Goal: Task Accomplishment & Management: Use online tool/utility

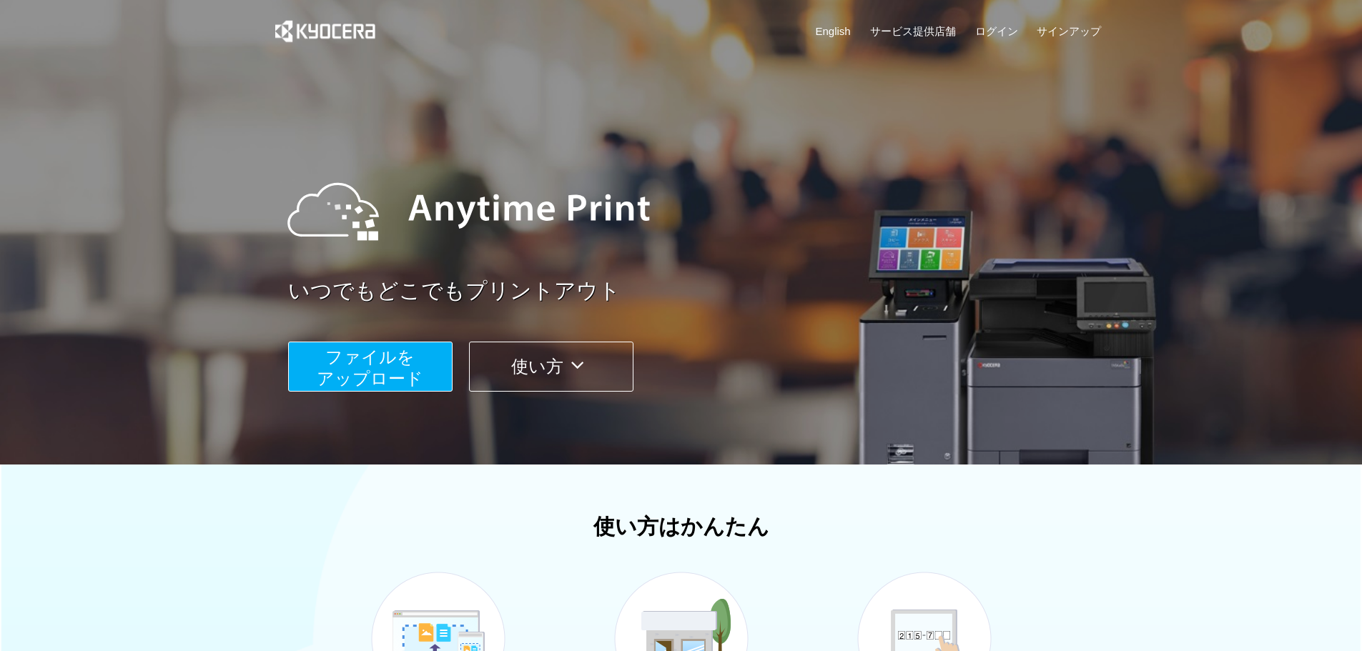
click at [378, 353] on span "ファイルを ​​アップロード" at bounding box center [370, 367] width 107 height 41
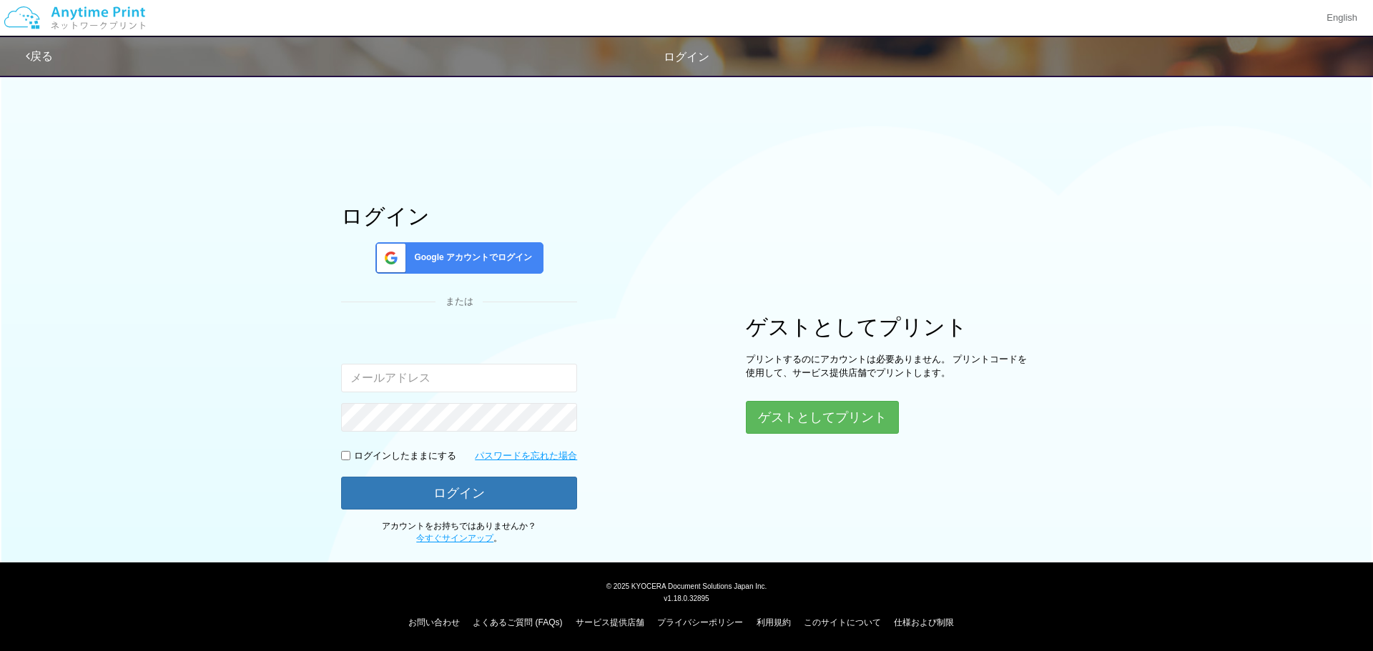
click at [483, 258] on span "Google アカウントでログイン" at bounding box center [470, 258] width 124 height 12
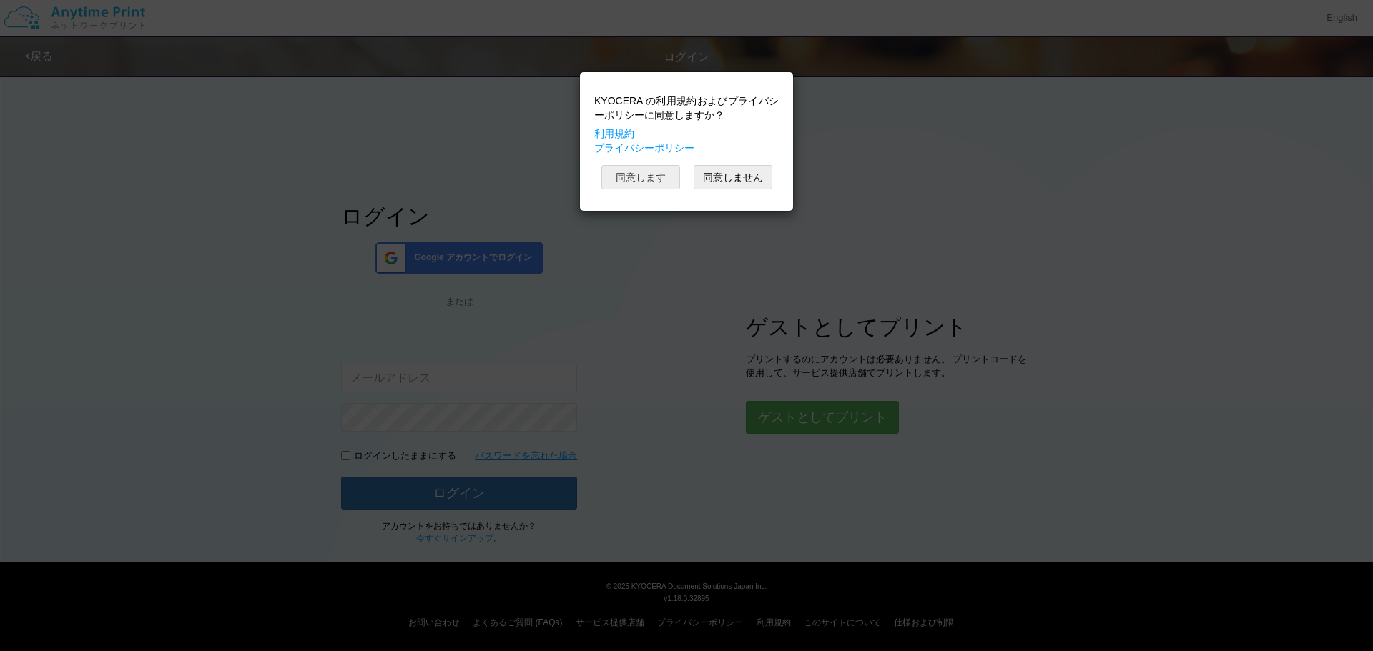
click at [642, 177] on button "同意します" at bounding box center [640, 177] width 79 height 24
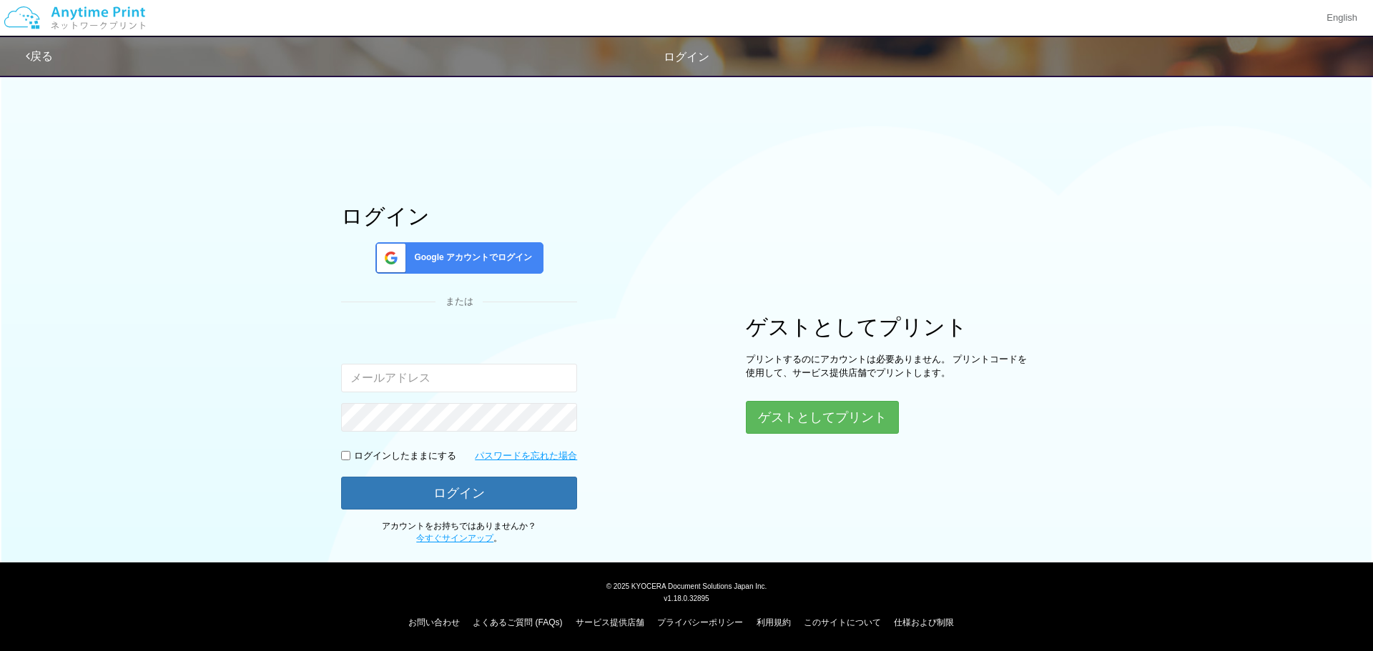
click at [474, 257] on span "Google アカウントでログイン" at bounding box center [470, 258] width 124 height 12
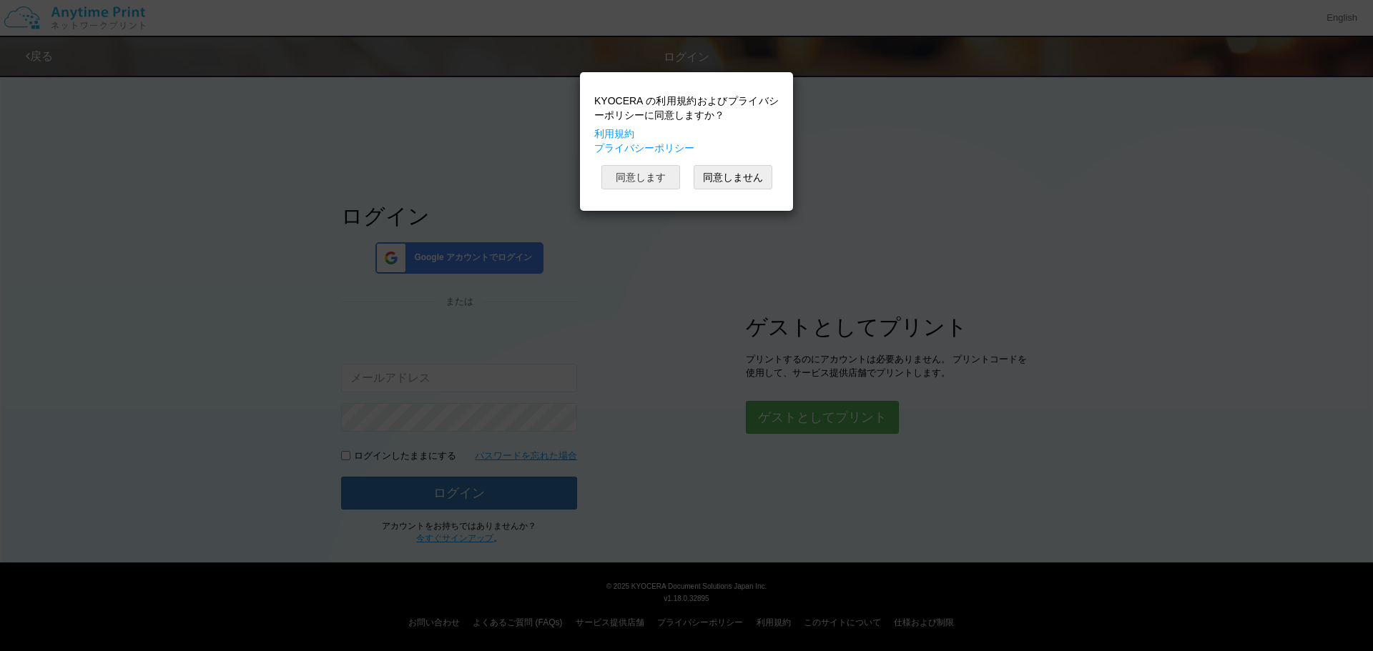
click at [646, 175] on button "同意します" at bounding box center [640, 177] width 79 height 24
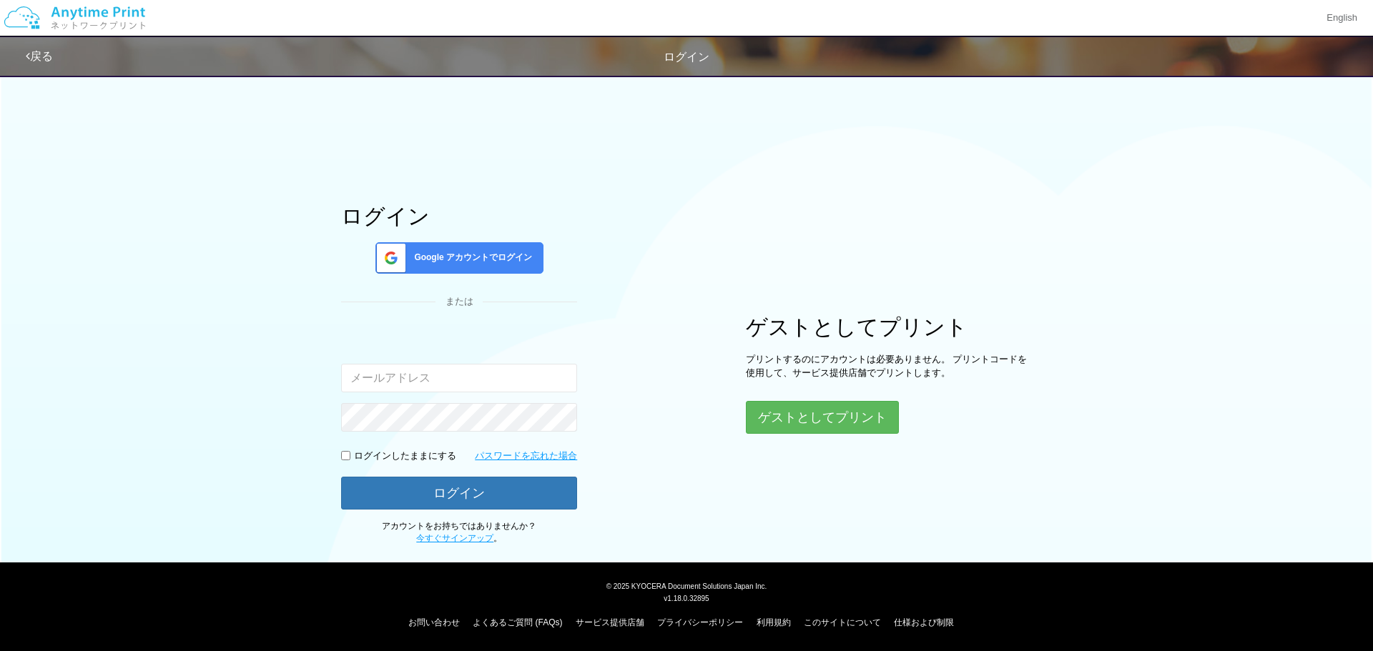
click at [465, 252] on span "Google アカウントでログイン" at bounding box center [470, 258] width 124 height 12
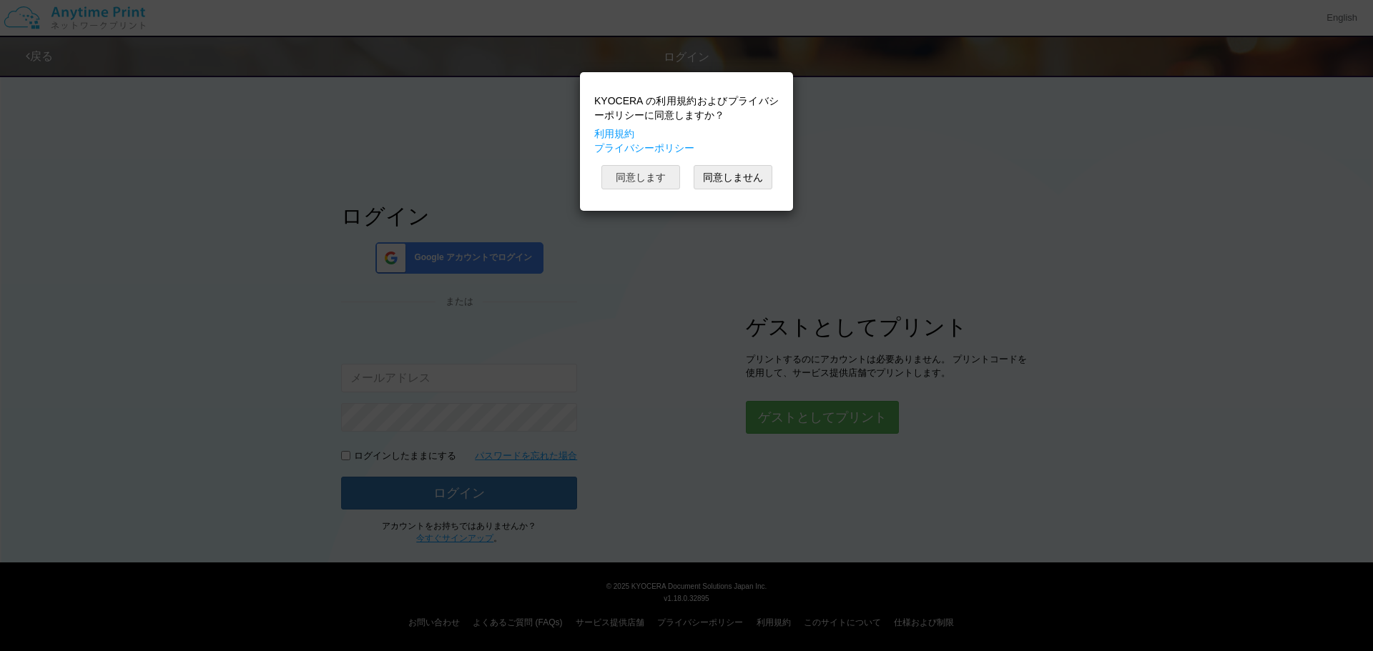
click at [658, 179] on button "同意します" at bounding box center [640, 177] width 79 height 24
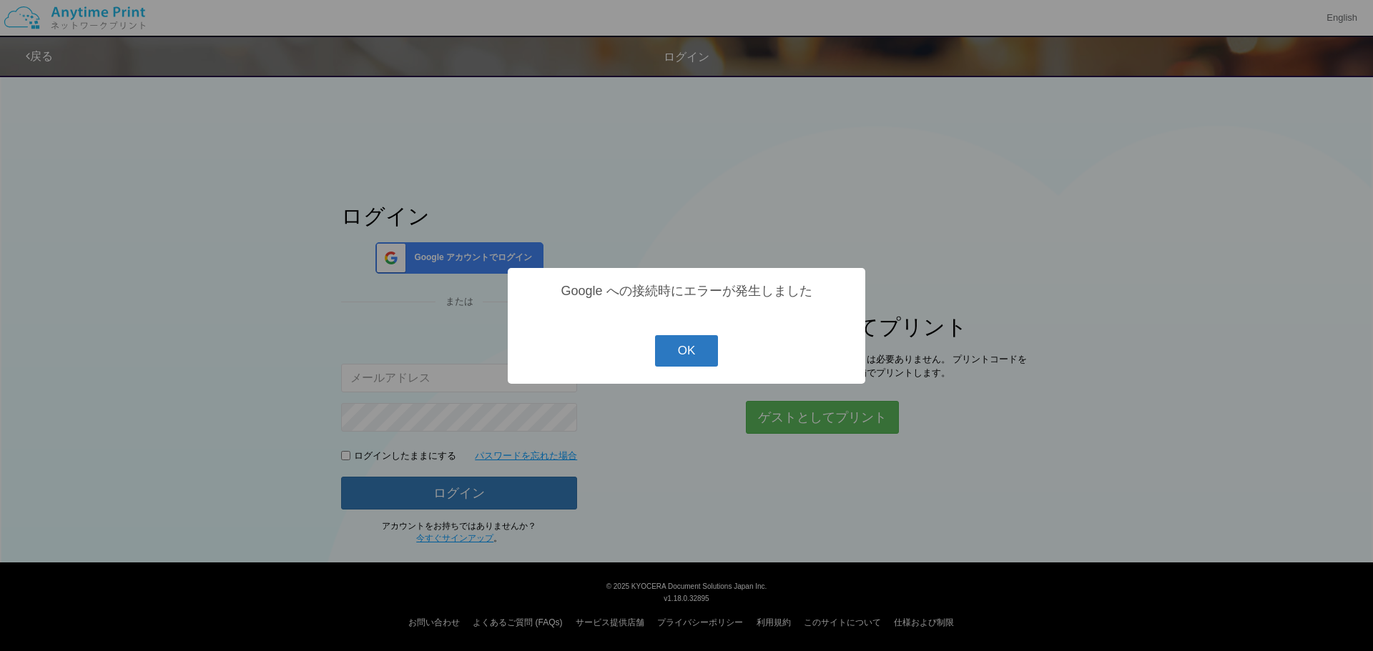
click at [699, 352] on button "OK" at bounding box center [687, 350] width 64 height 31
click at [681, 347] on button "OK" at bounding box center [687, 350] width 64 height 31
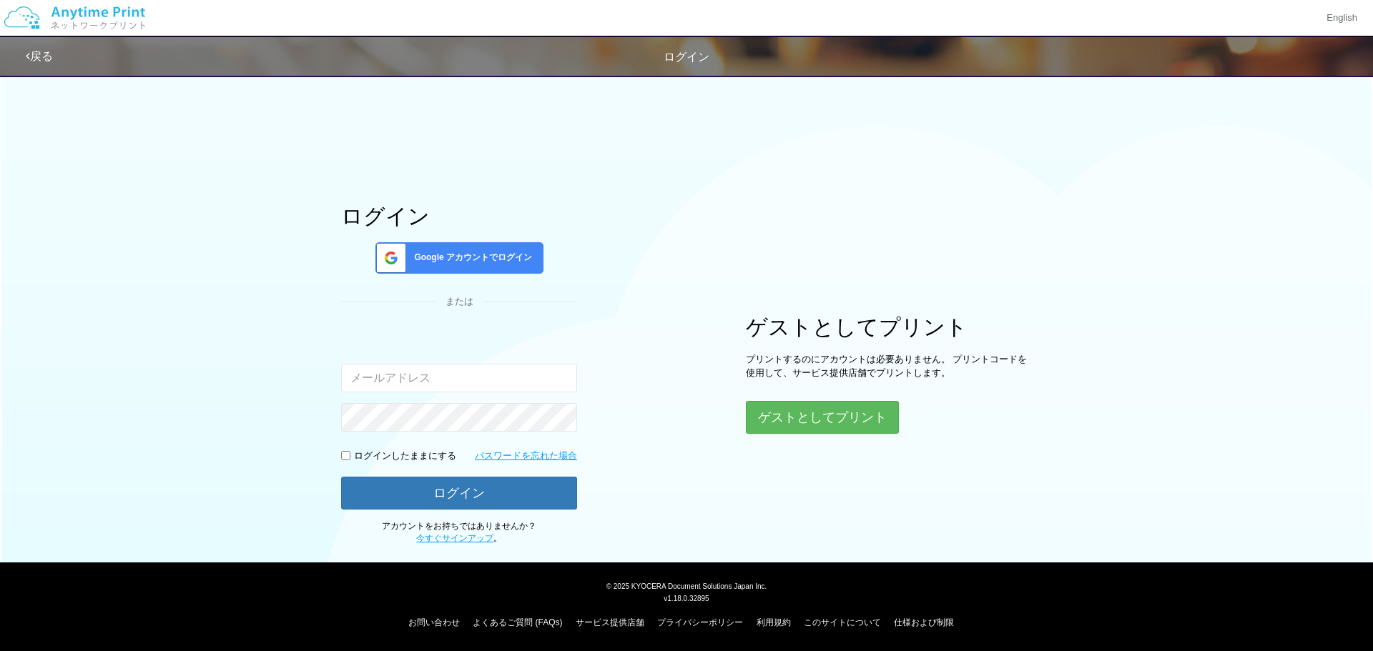
click at [425, 252] on span "Google アカウントでログイン" at bounding box center [470, 258] width 124 height 12
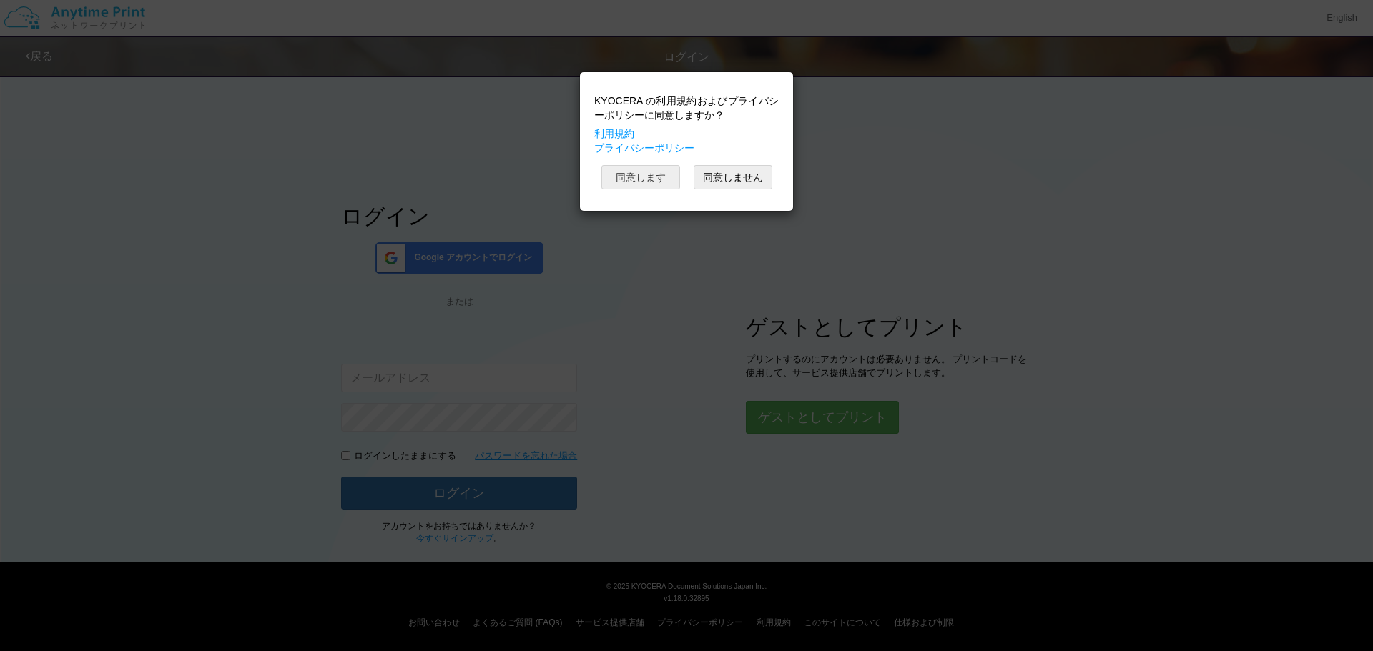
click at [634, 181] on button "同意します" at bounding box center [640, 177] width 79 height 24
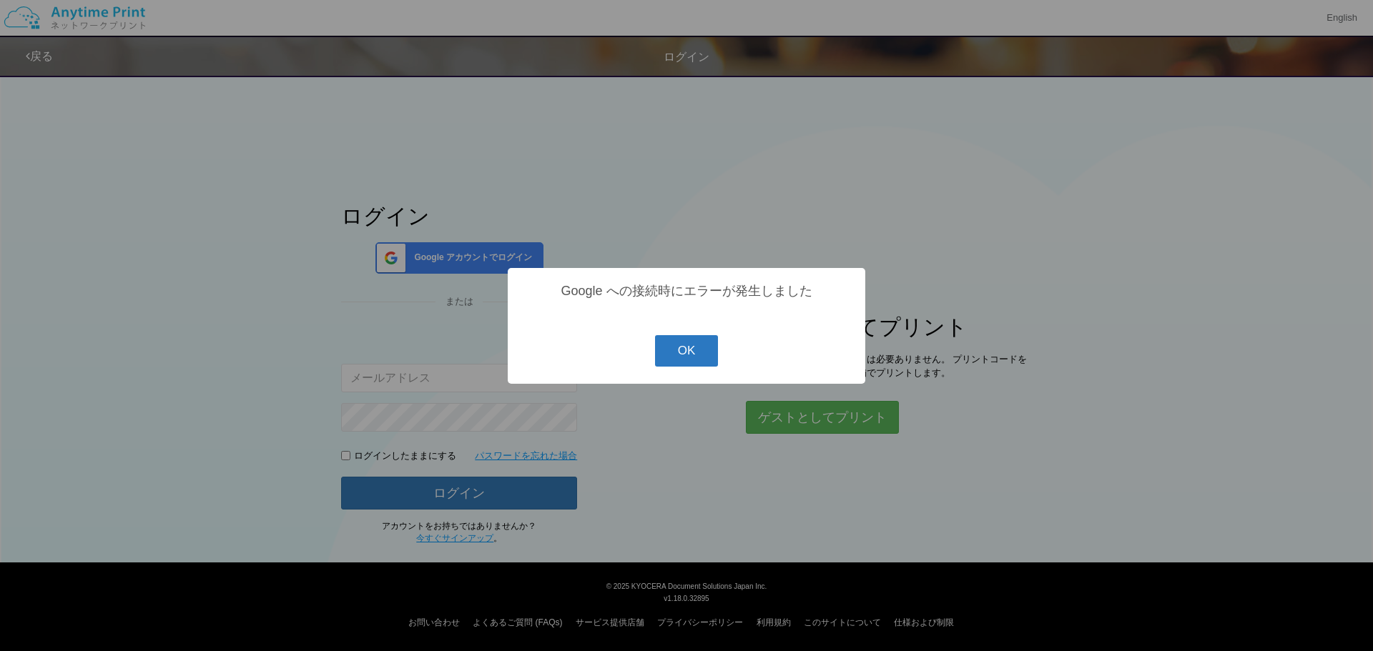
click at [699, 360] on button "OK" at bounding box center [687, 350] width 64 height 31
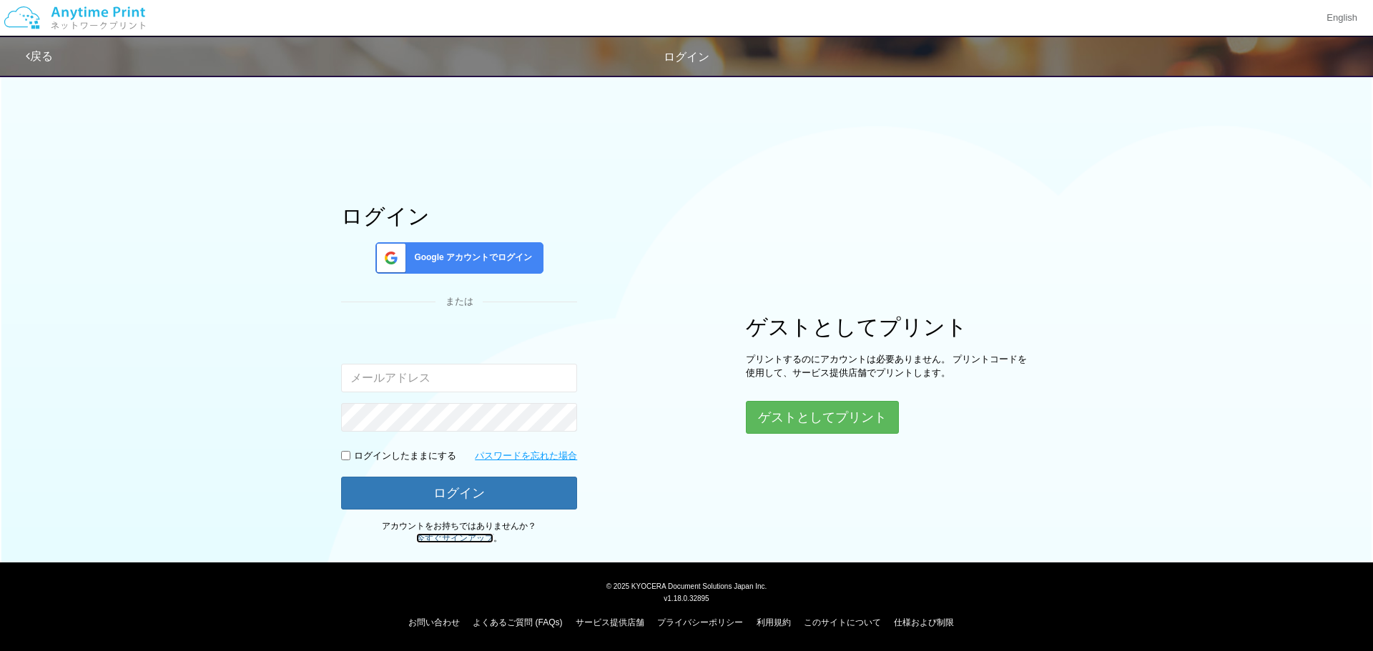
click at [452, 538] on link "今すぐサインアップ" at bounding box center [454, 538] width 77 height 10
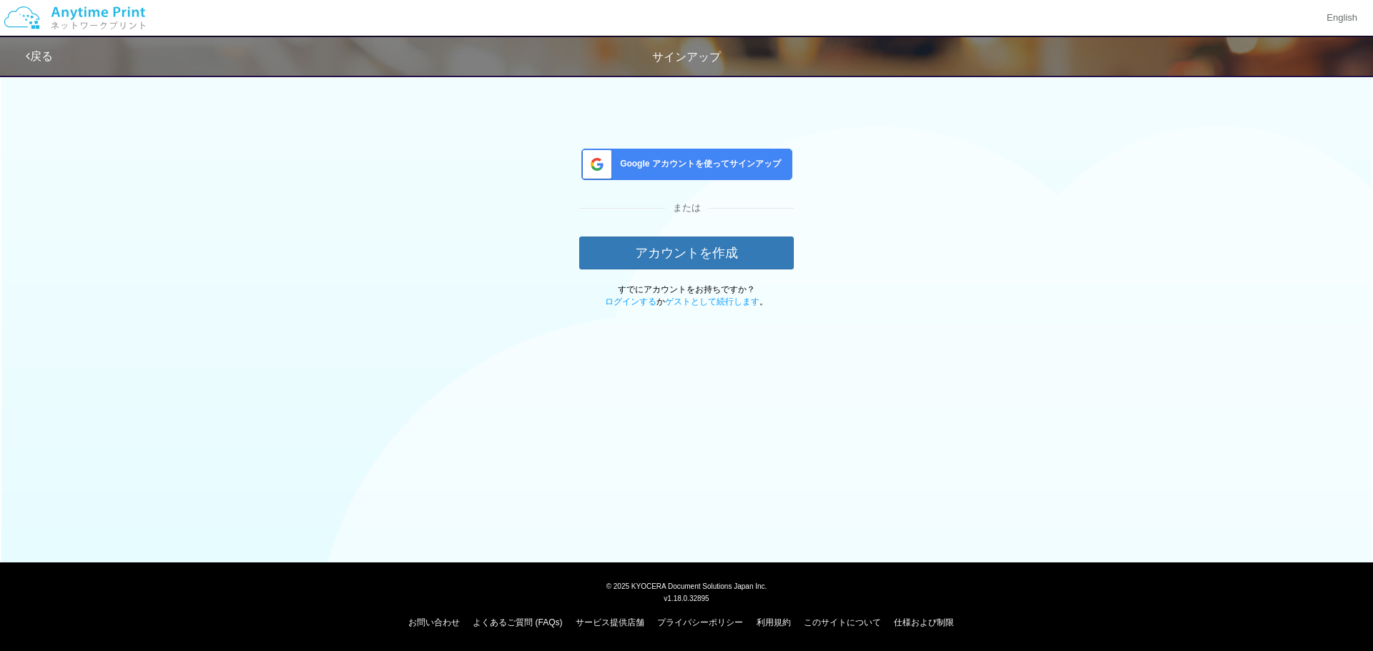
click at [664, 163] on span "Google アカウントを使ってサインアップ" at bounding box center [697, 164] width 167 height 12
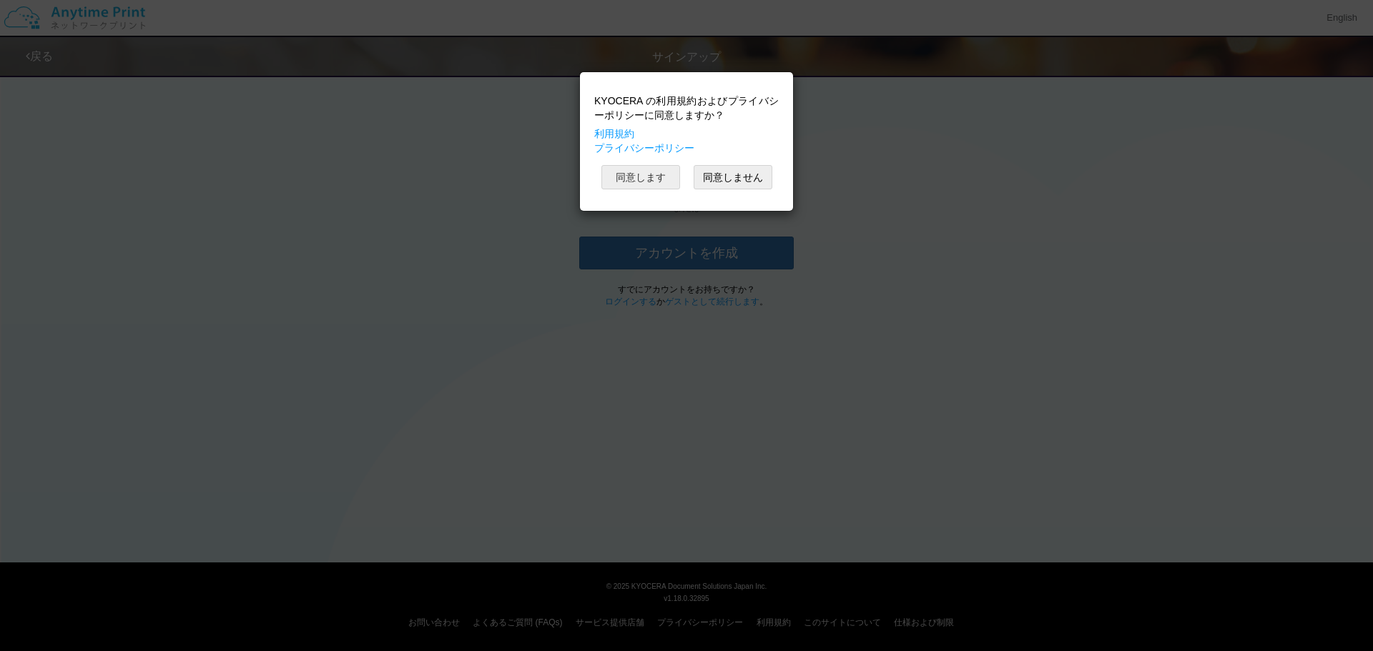
click at [633, 177] on button "同意します" at bounding box center [640, 177] width 79 height 24
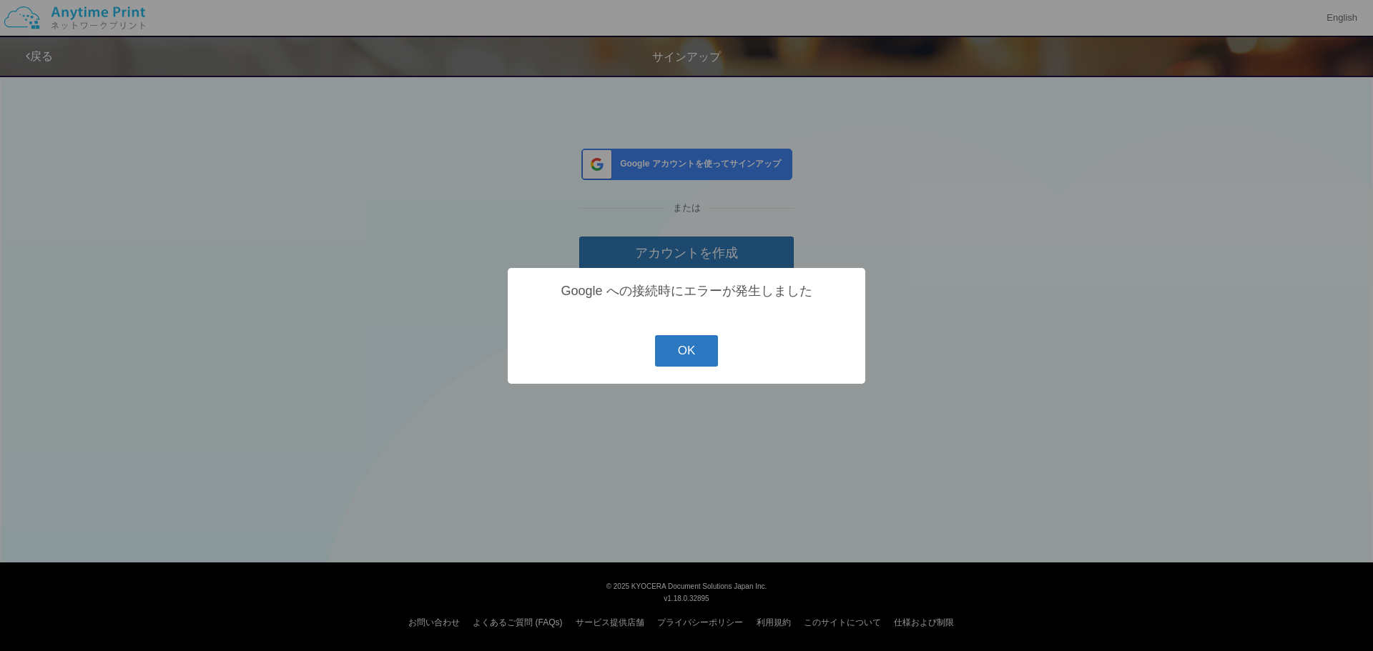
click at [688, 357] on button "OK" at bounding box center [687, 350] width 64 height 31
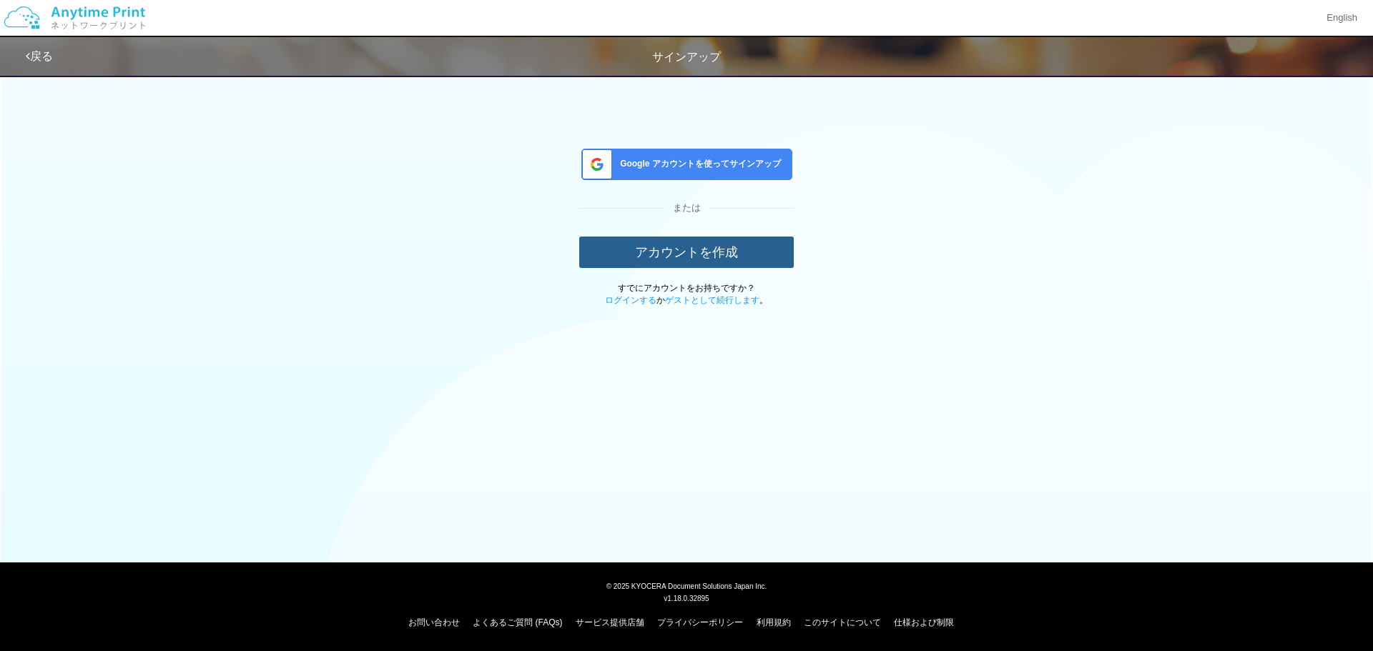
click at [677, 254] on button "アカウントを作成" at bounding box center [686, 252] width 214 height 31
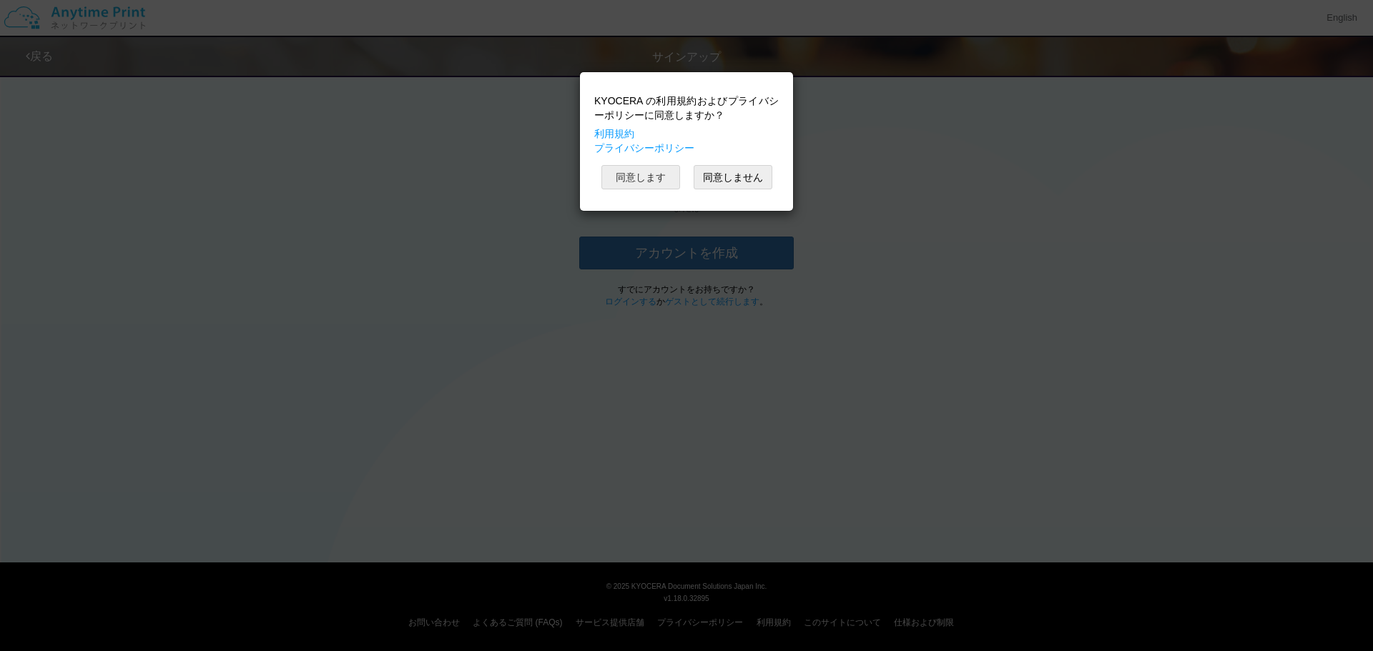
click at [646, 178] on button "同意します" at bounding box center [640, 177] width 79 height 24
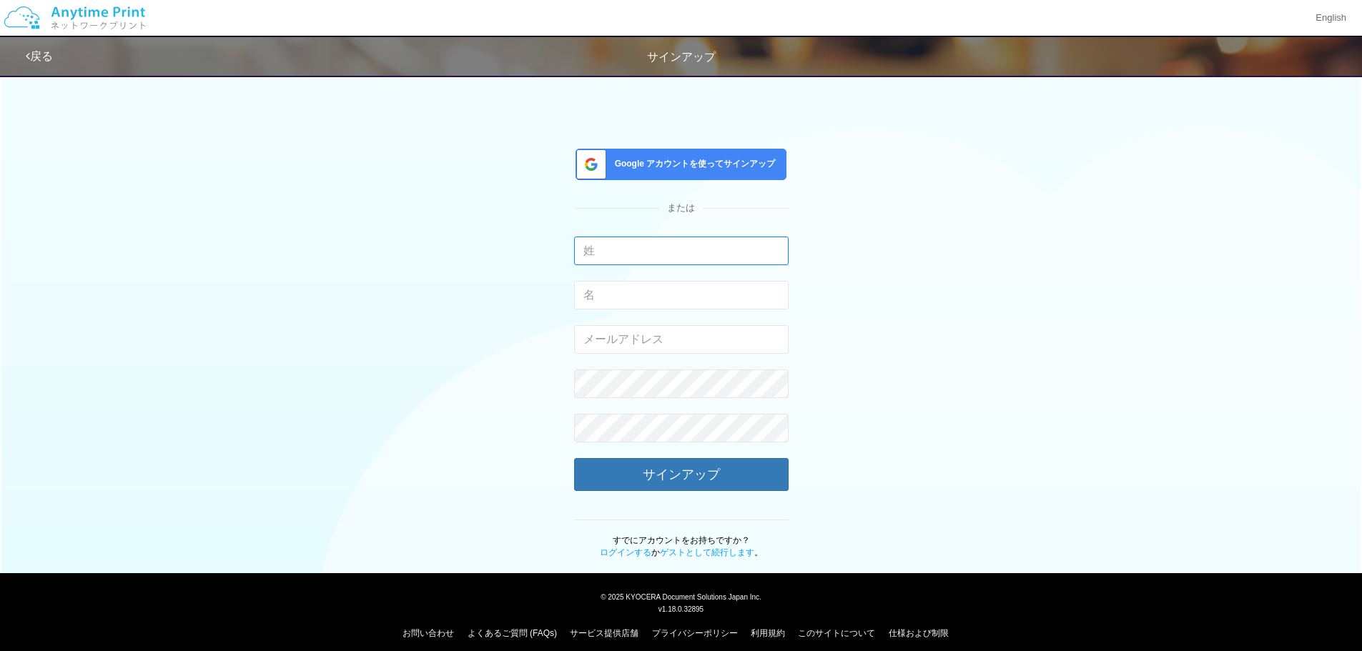
click at [676, 258] on input "text" at bounding box center [681, 251] width 214 height 29
type input "林"
click at [657, 294] on input "text" at bounding box center [681, 295] width 214 height 29
type input "詩庭"
click at [643, 342] on input "email" at bounding box center [681, 339] width 214 height 29
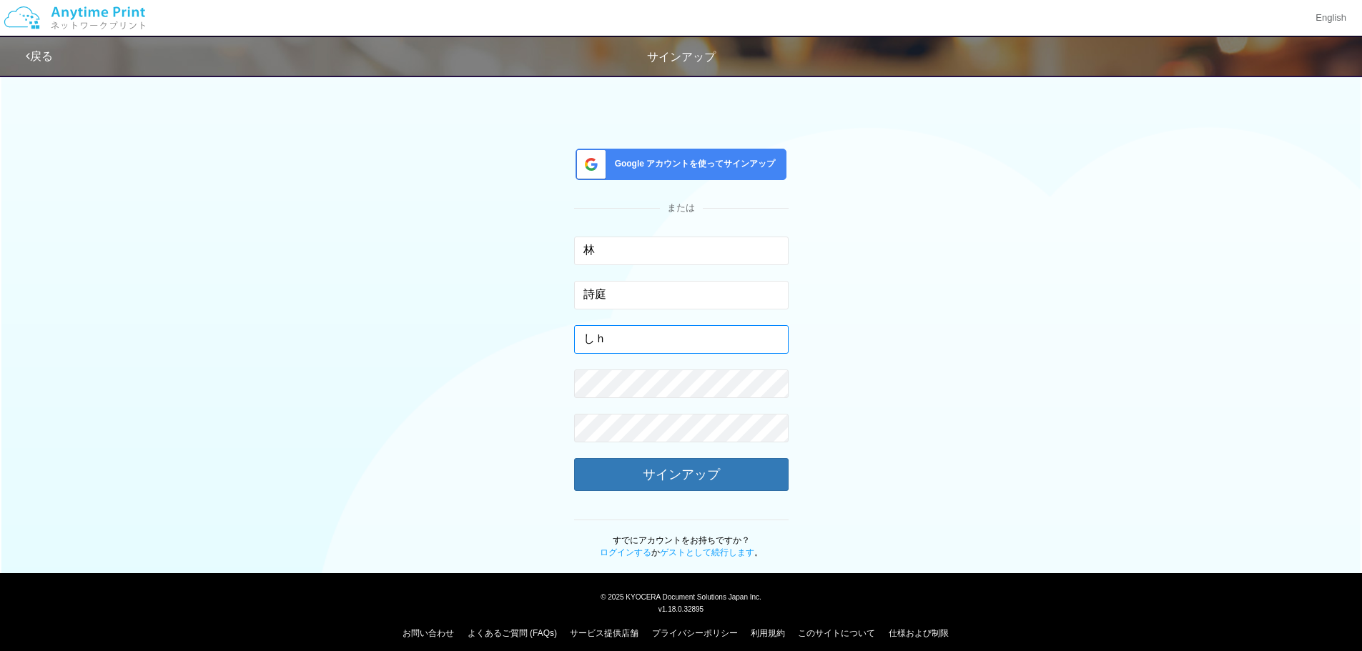
type input "し"
type input "shihting612@gmail.com"
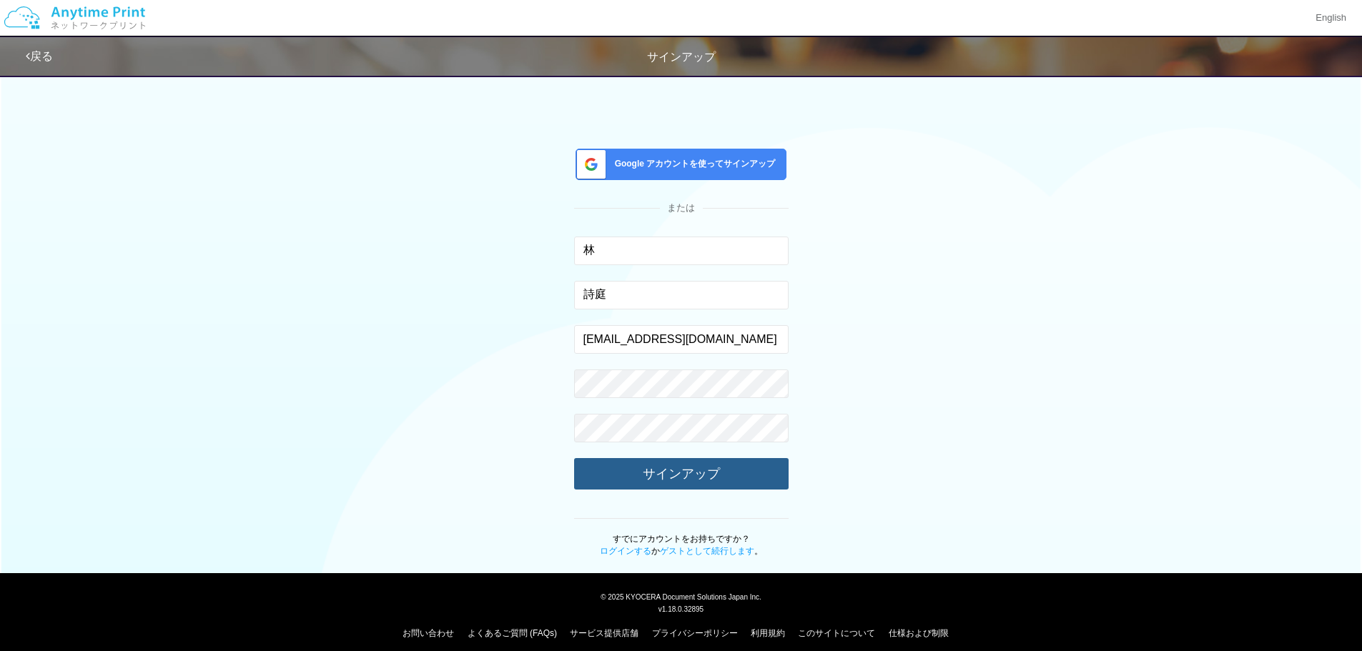
click at [713, 473] on button "サインアップ" at bounding box center [681, 473] width 214 height 31
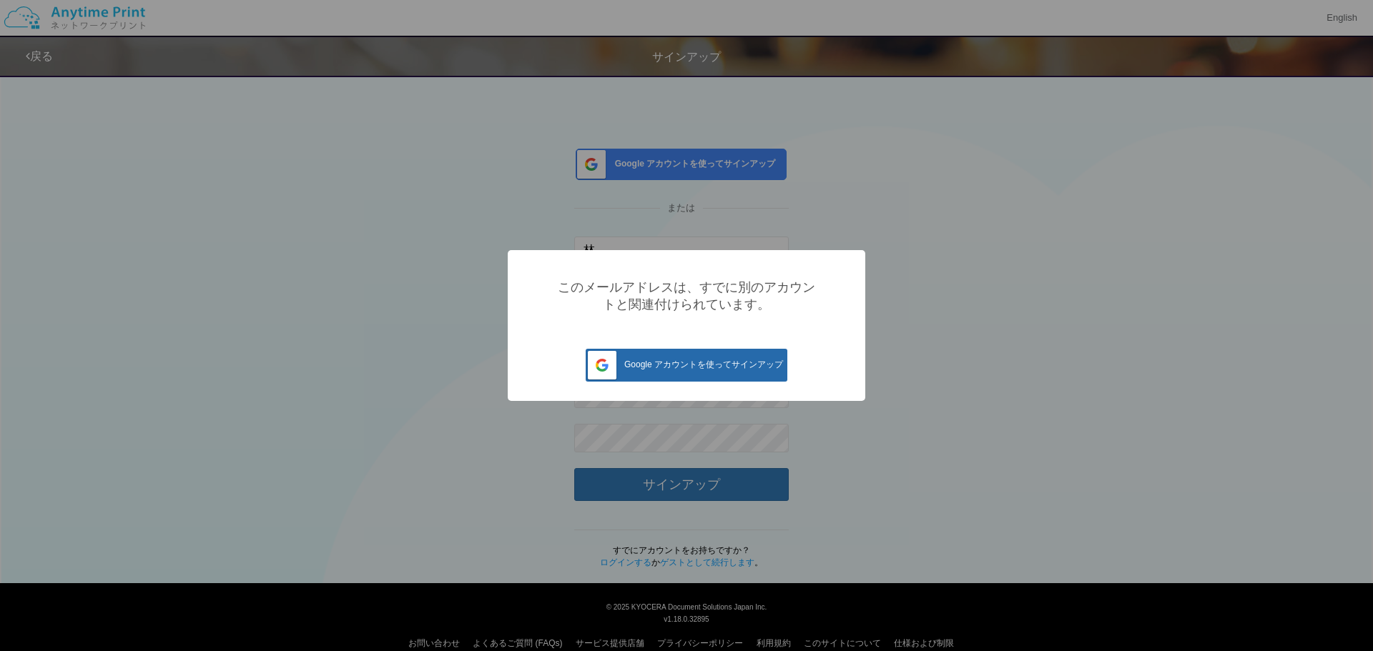
click at [698, 370] on span "Google アカウントを使ってサインアップ" at bounding box center [685, 365] width 196 height 10
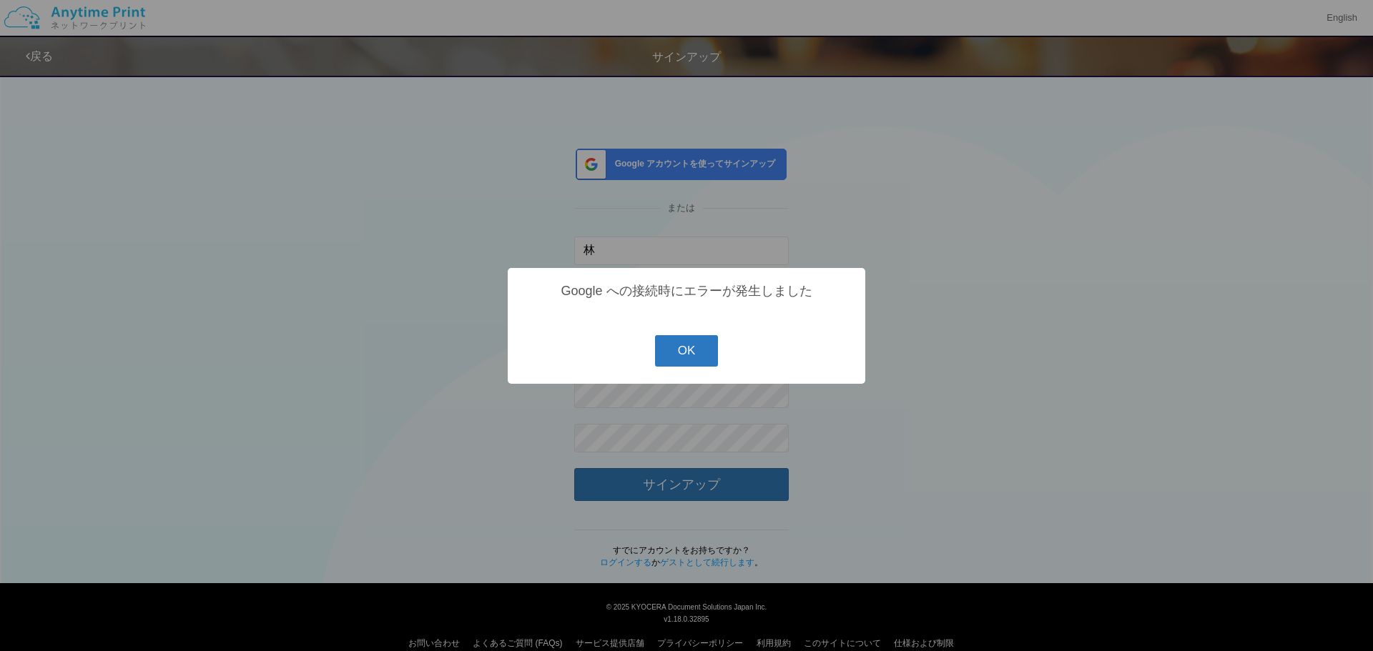
click at [708, 347] on button "OK" at bounding box center [687, 350] width 64 height 31
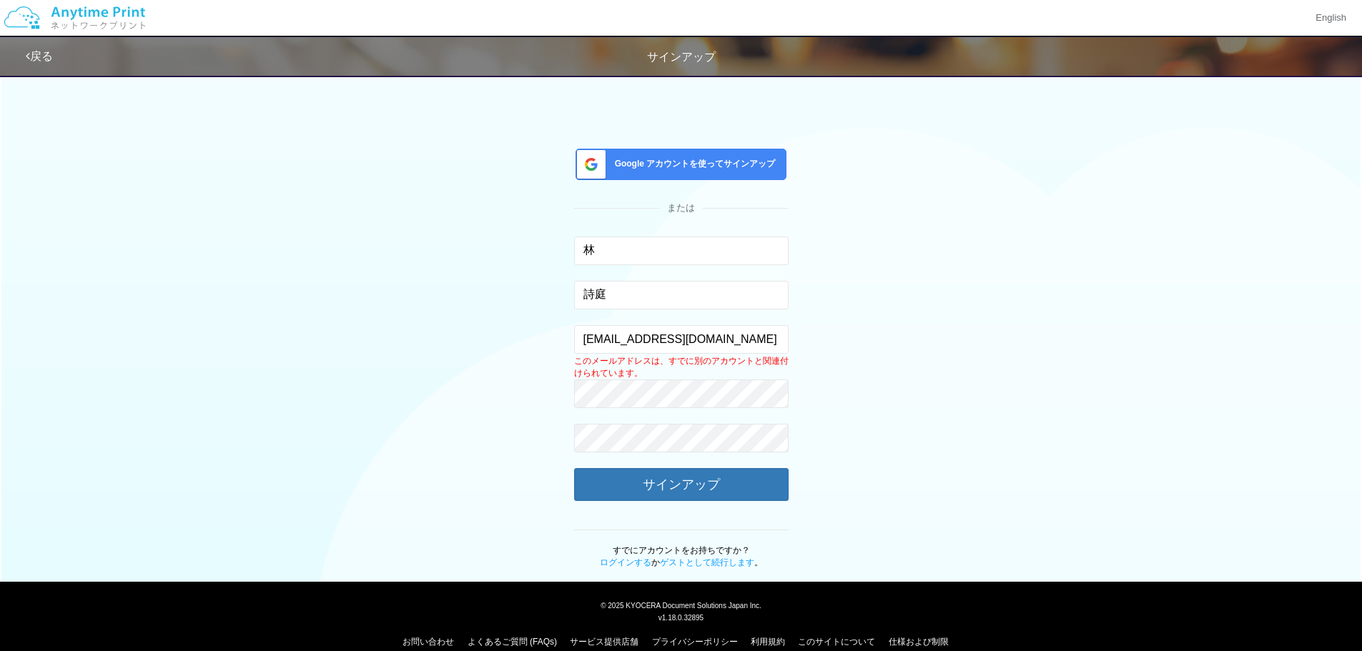
click at [39, 50] on link "戻る" at bounding box center [39, 56] width 27 height 12
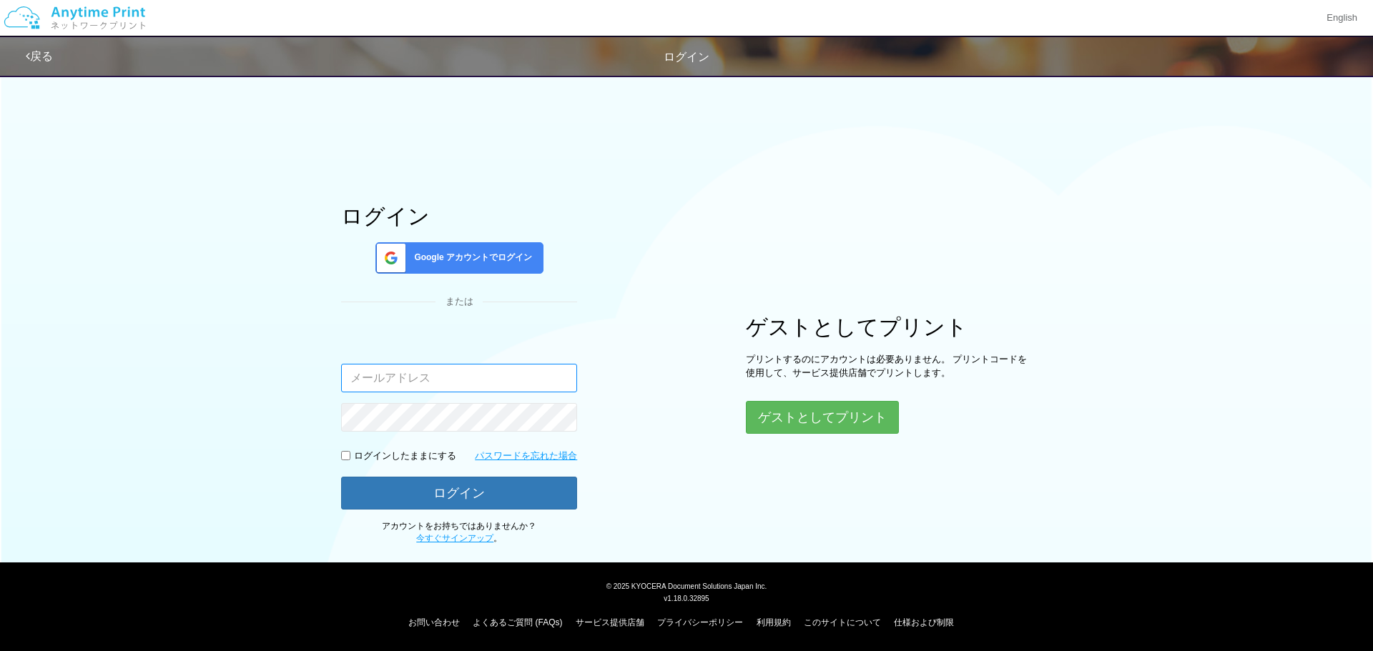
click at [377, 383] on input "email" at bounding box center [459, 378] width 236 height 29
type input "shihting612@gmail.com"
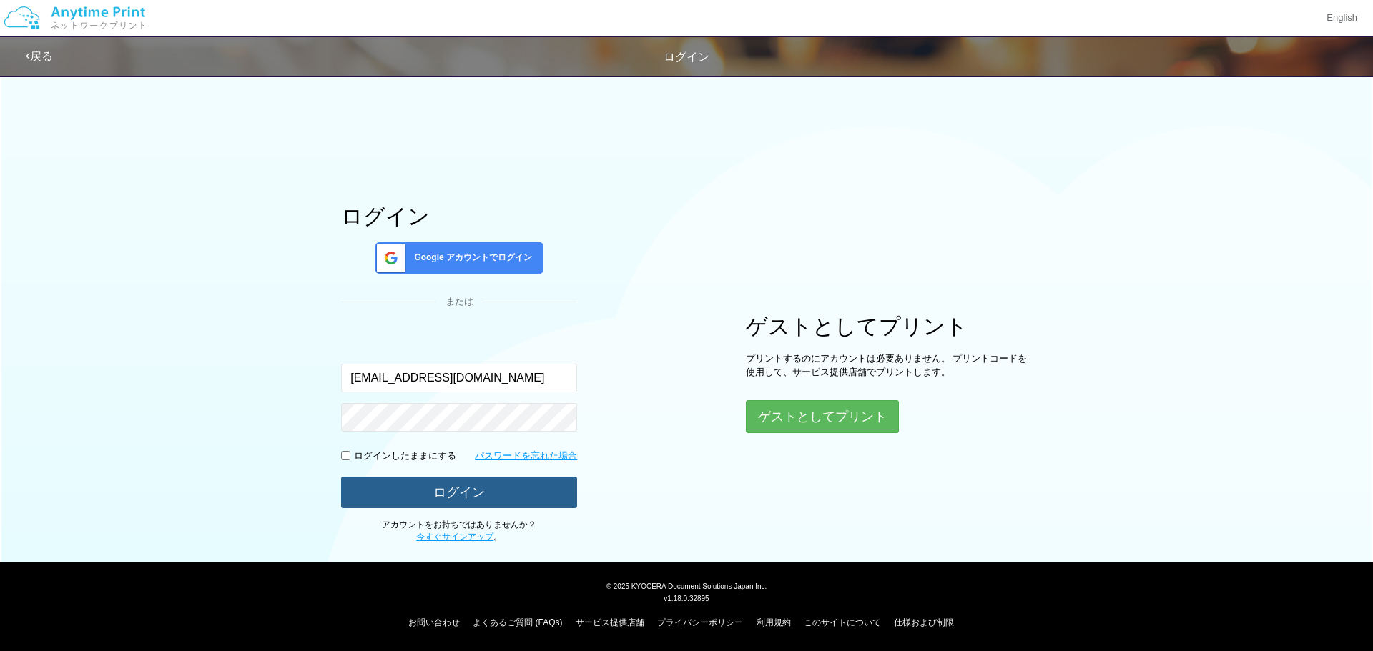
click at [466, 491] on button "ログイン" at bounding box center [459, 492] width 236 height 31
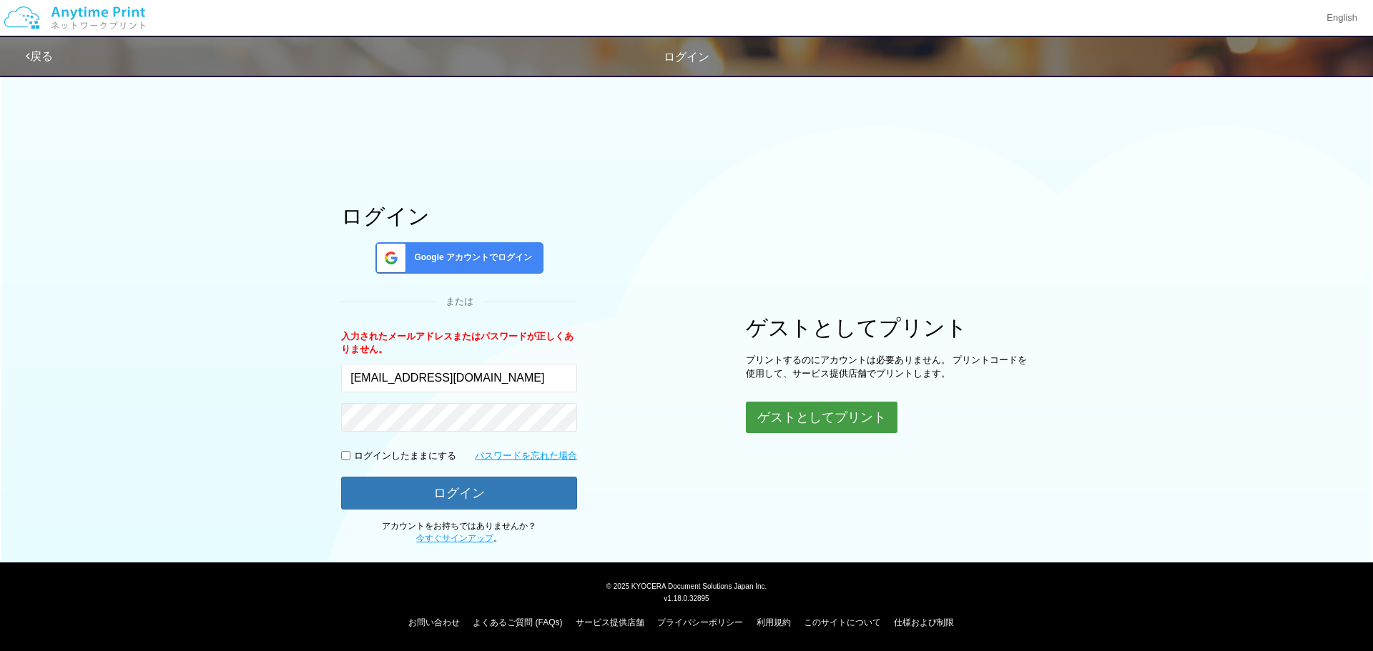
click at [798, 425] on button "ゲストとしてプリント" at bounding box center [822, 417] width 152 height 31
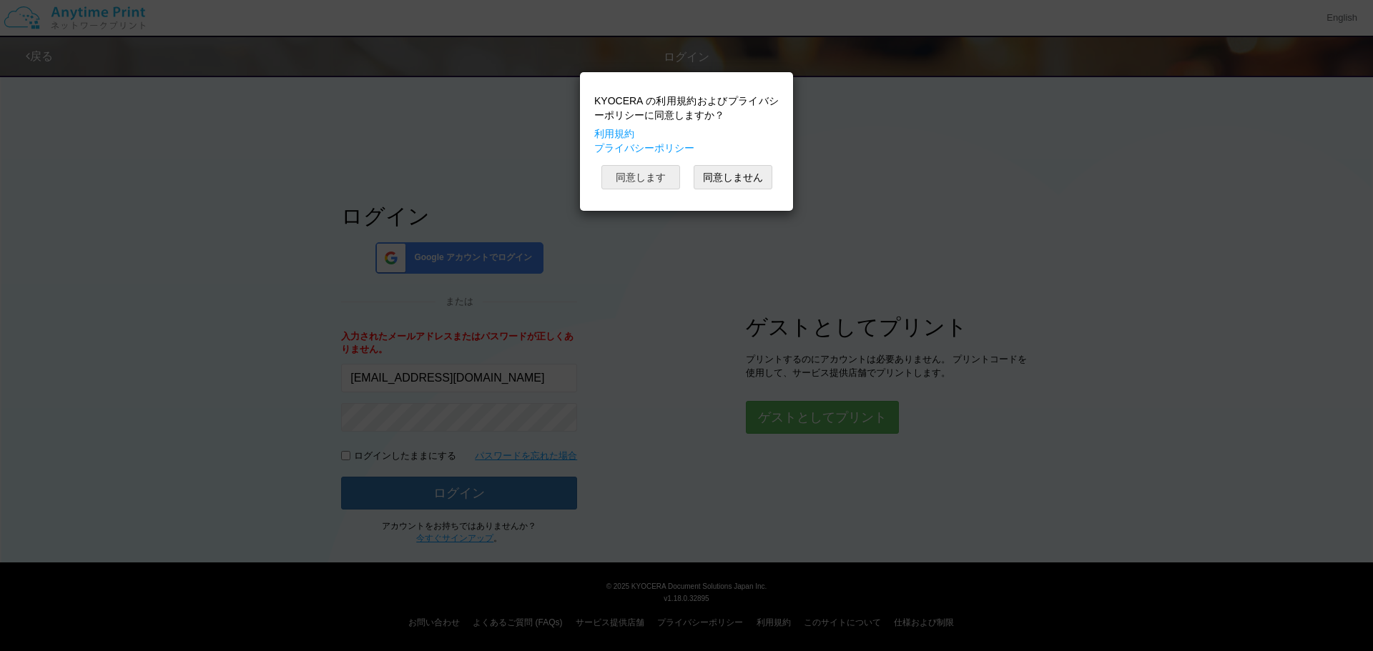
click at [631, 174] on button "同意します" at bounding box center [640, 177] width 79 height 24
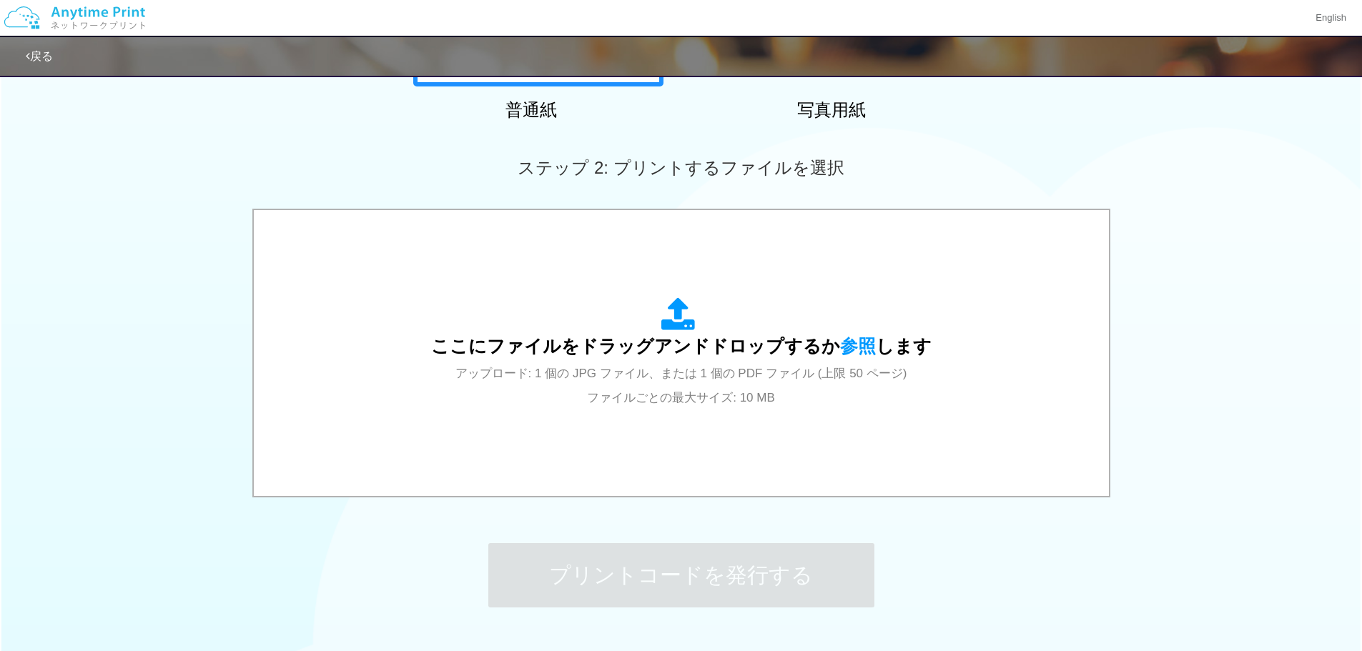
scroll to position [357, 0]
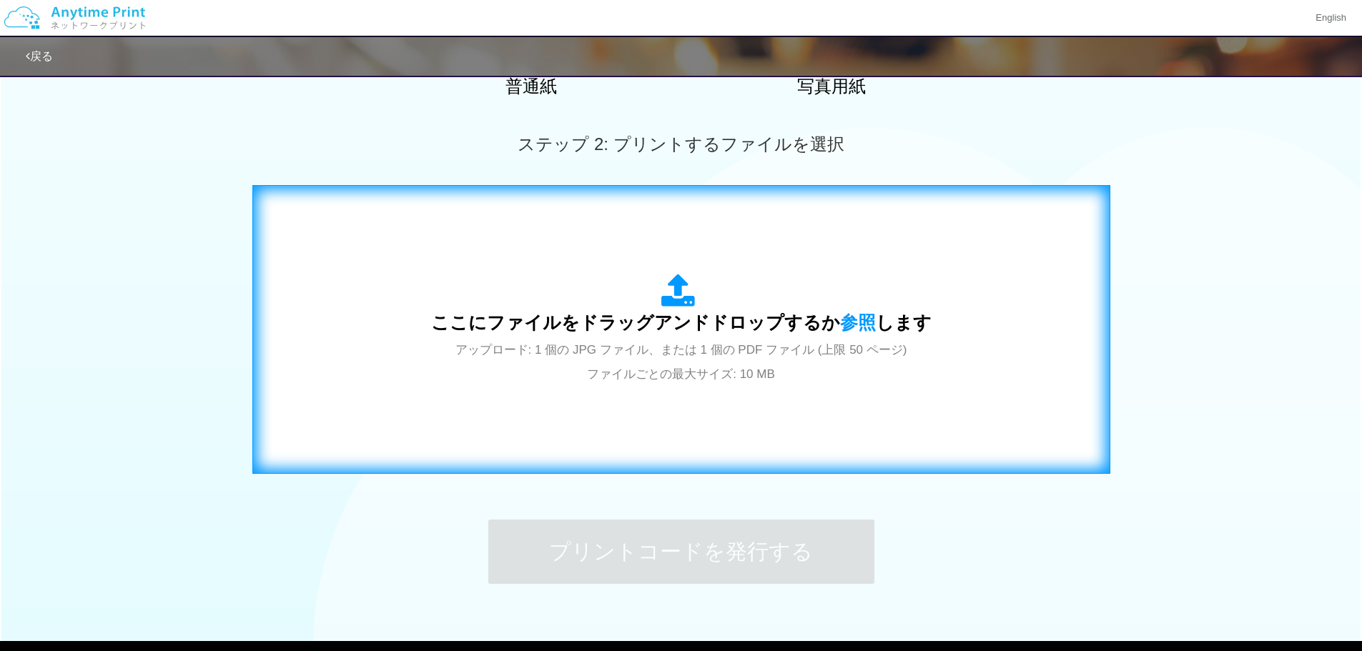
click at [682, 313] on span "ここにファイルをドラッグアンドドロップするか 参照 します" at bounding box center [681, 322] width 500 height 20
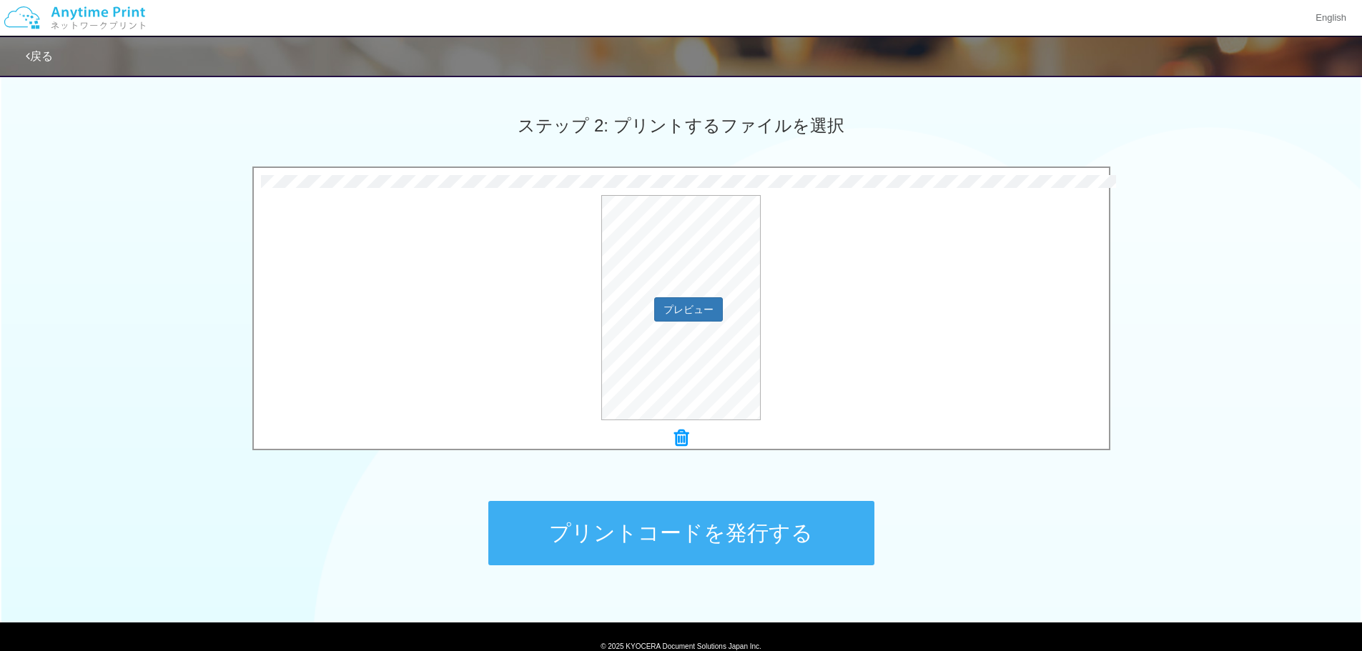
scroll to position [436, 0]
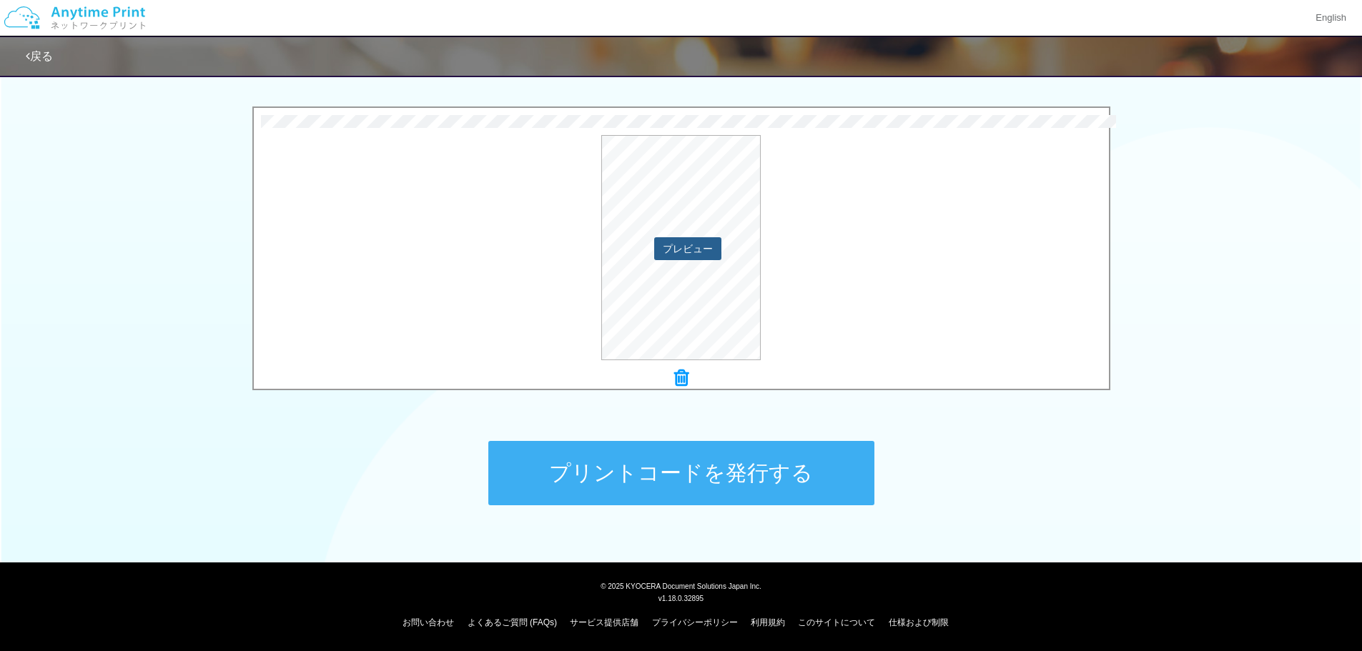
click at [681, 244] on button "プレビュー" at bounding box center [687, 248] width 67 height 23
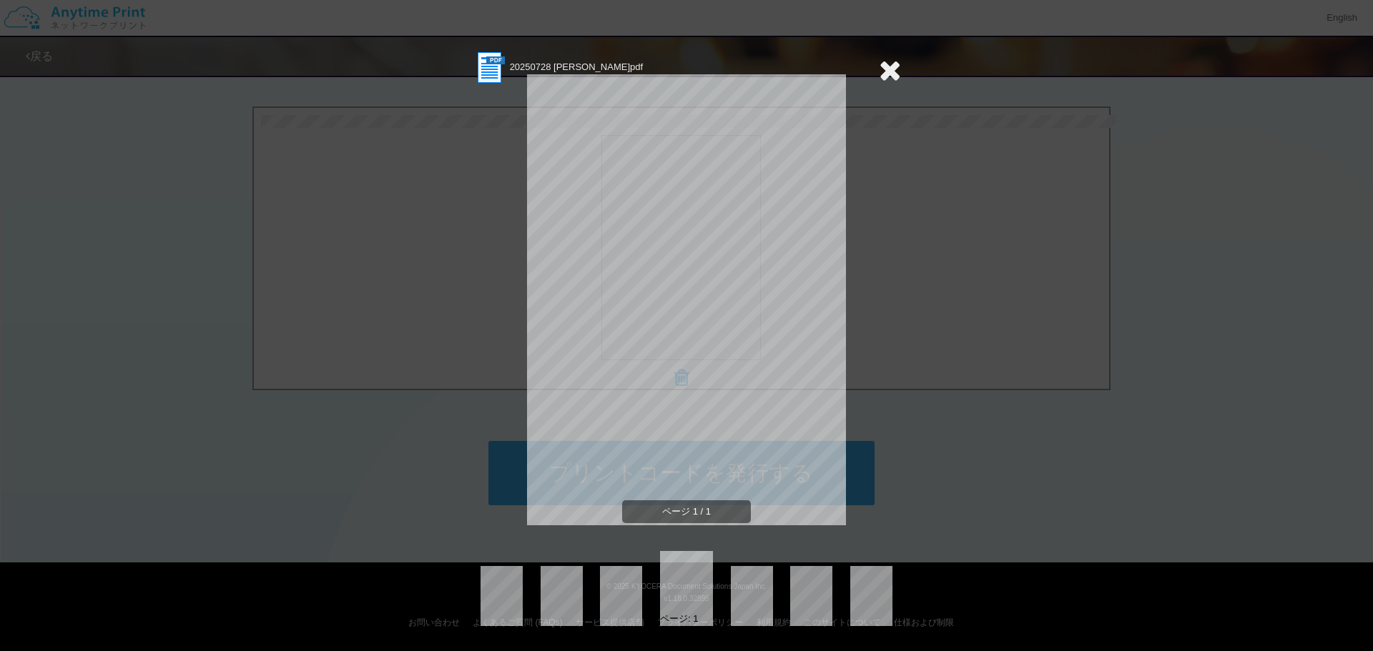
click at [890, 66] on icon at bounding box center [890, 70] width 22 height 29
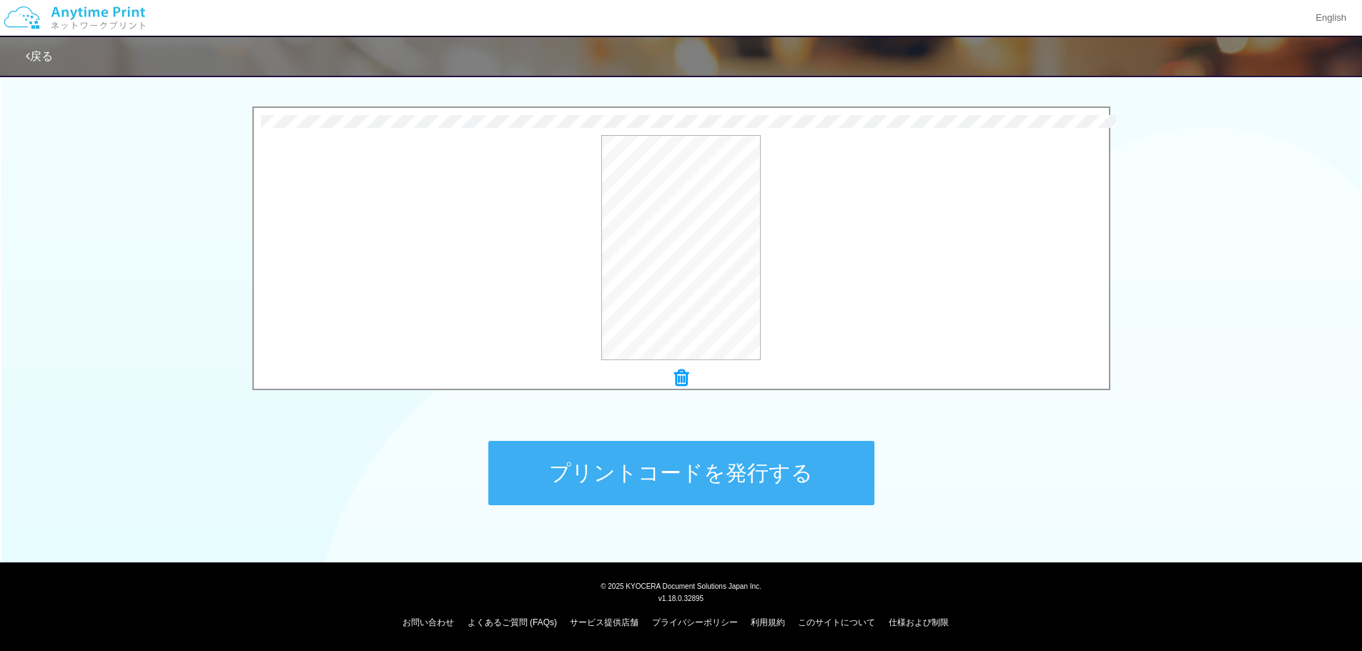
click at [720, 482] on button "プリントコードを発行する" at bounding box center [681, 473] width 386 height 64
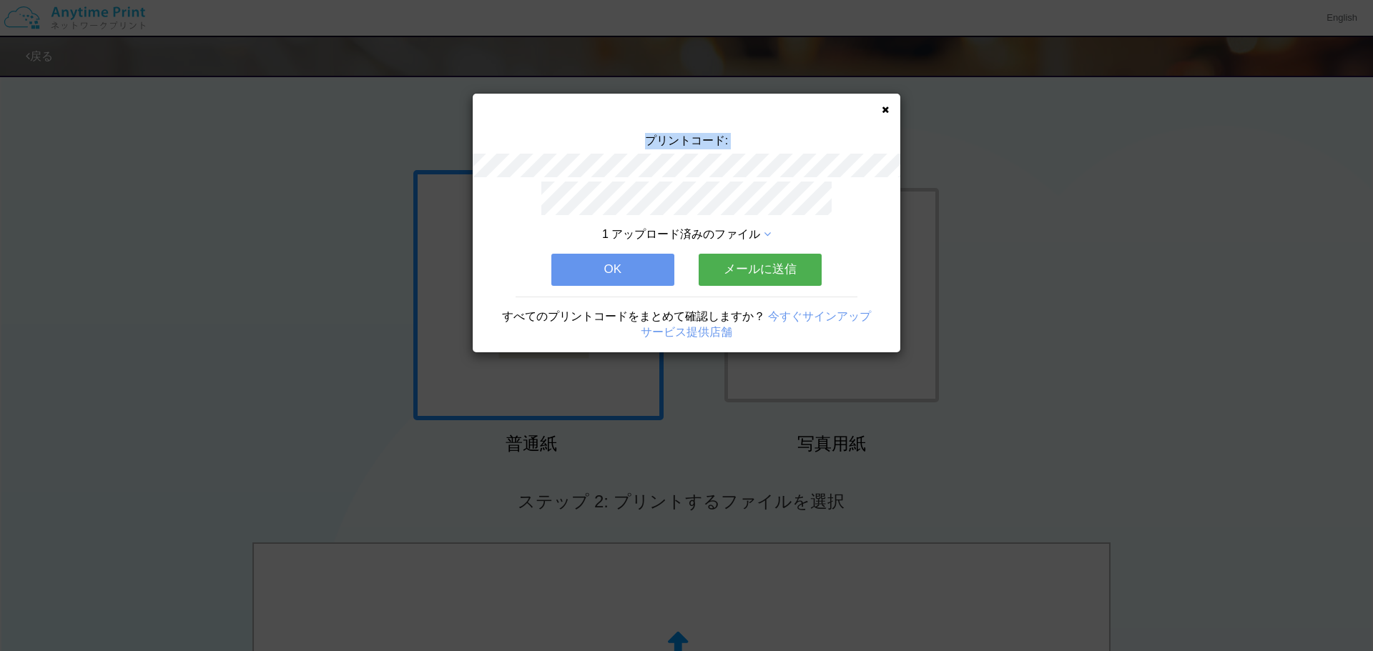
click at [755, 159] on div "プリントコード:" at bounding box center [687, 157] width 428 height 49
copy div "プリントコード:"
click at [883, 111] on icon at bounding box center [884, 109] width 7 height 9
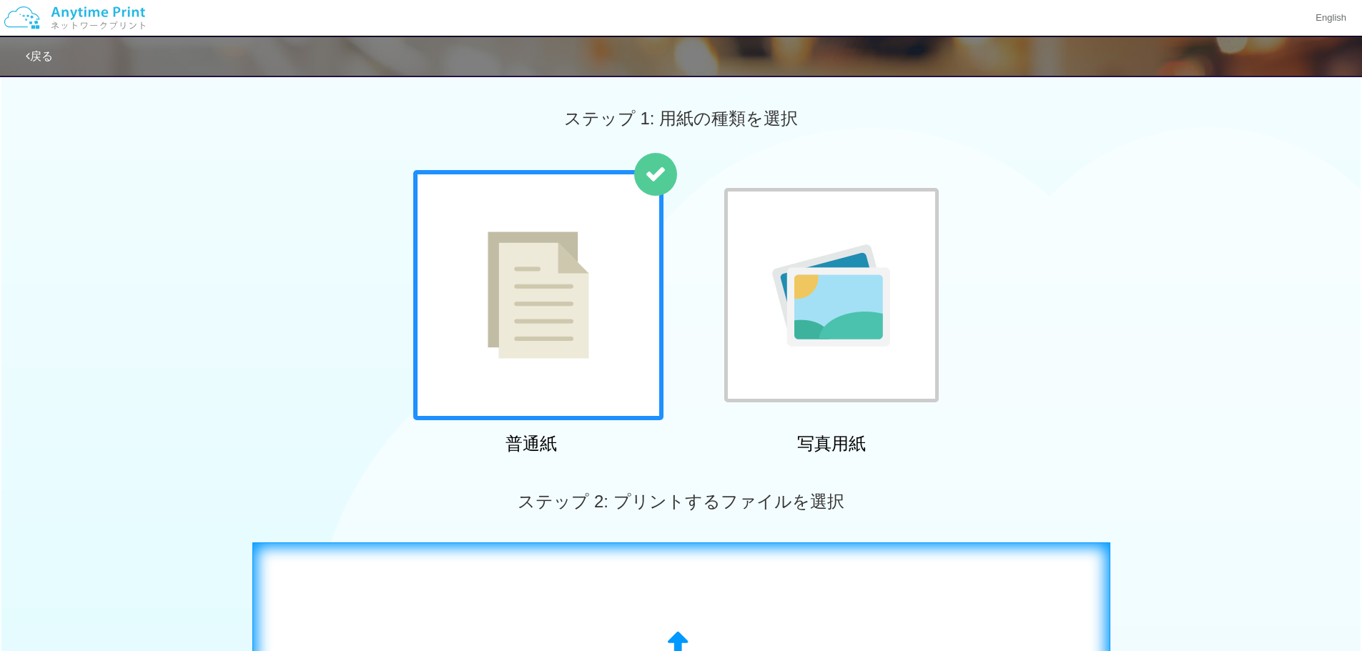
scroll to position [357, 0]
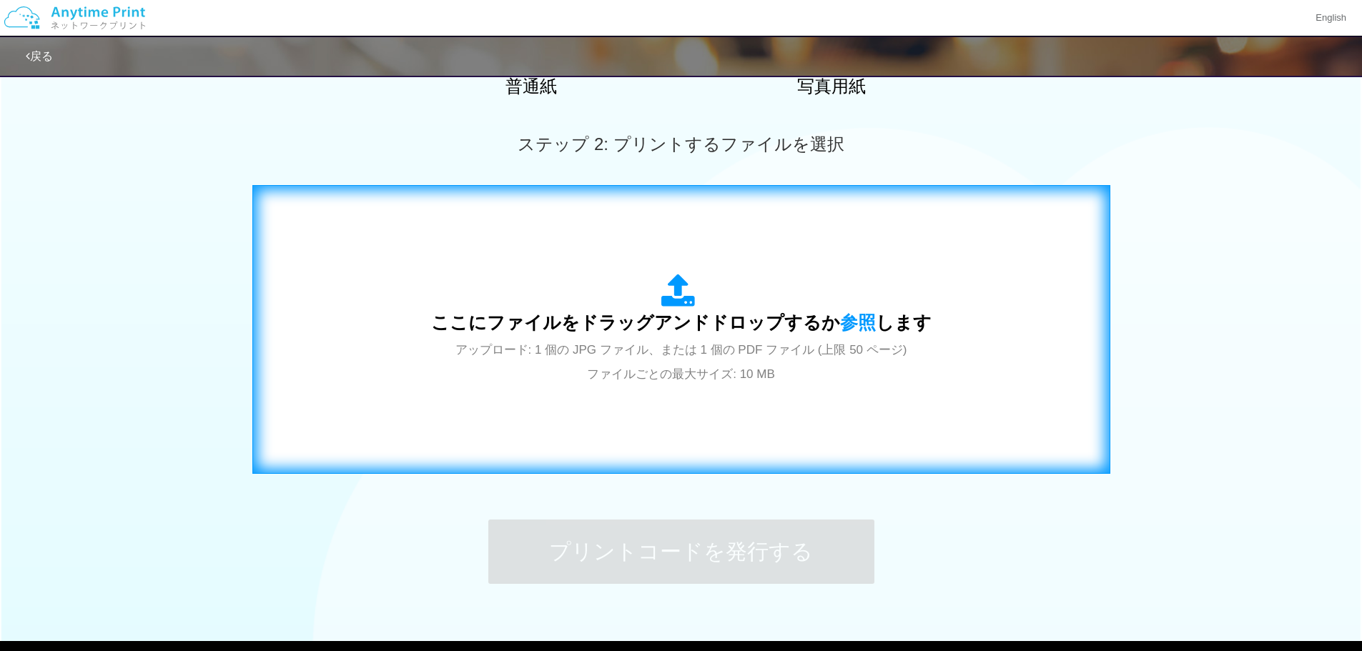
click at [681, 323] on span "ここにファイルをドラッグアンドドロップするか 参照 します" at bounding box center [681, 322] width 500 height 20
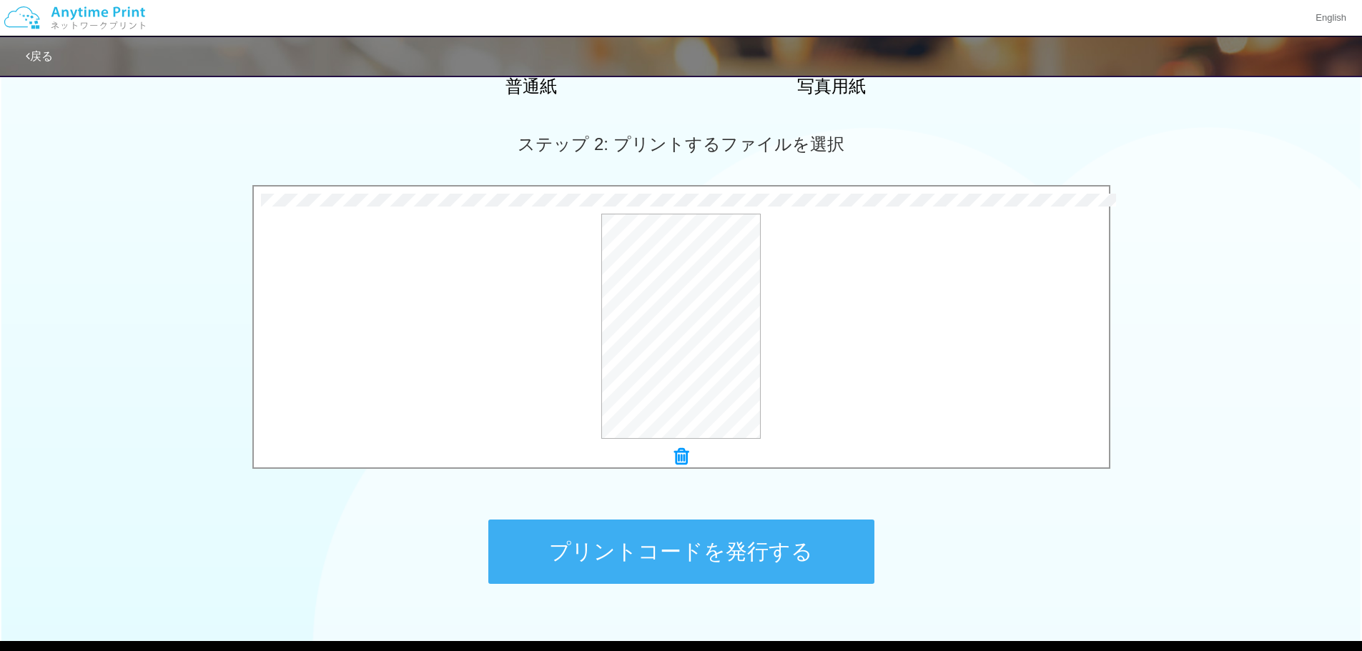
click at [709, 558] on button "プリントコードを発行する" at bounding box center [681, 552] width 386 height 64
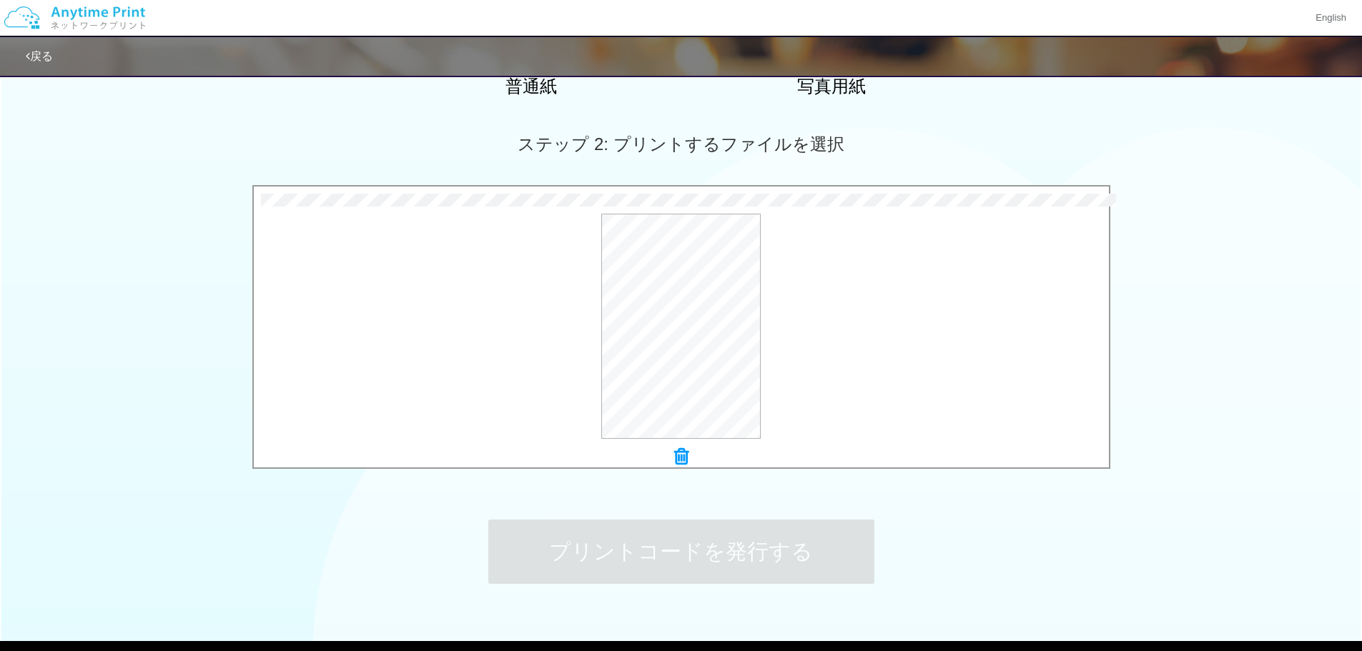
scroll to position [0, 0]
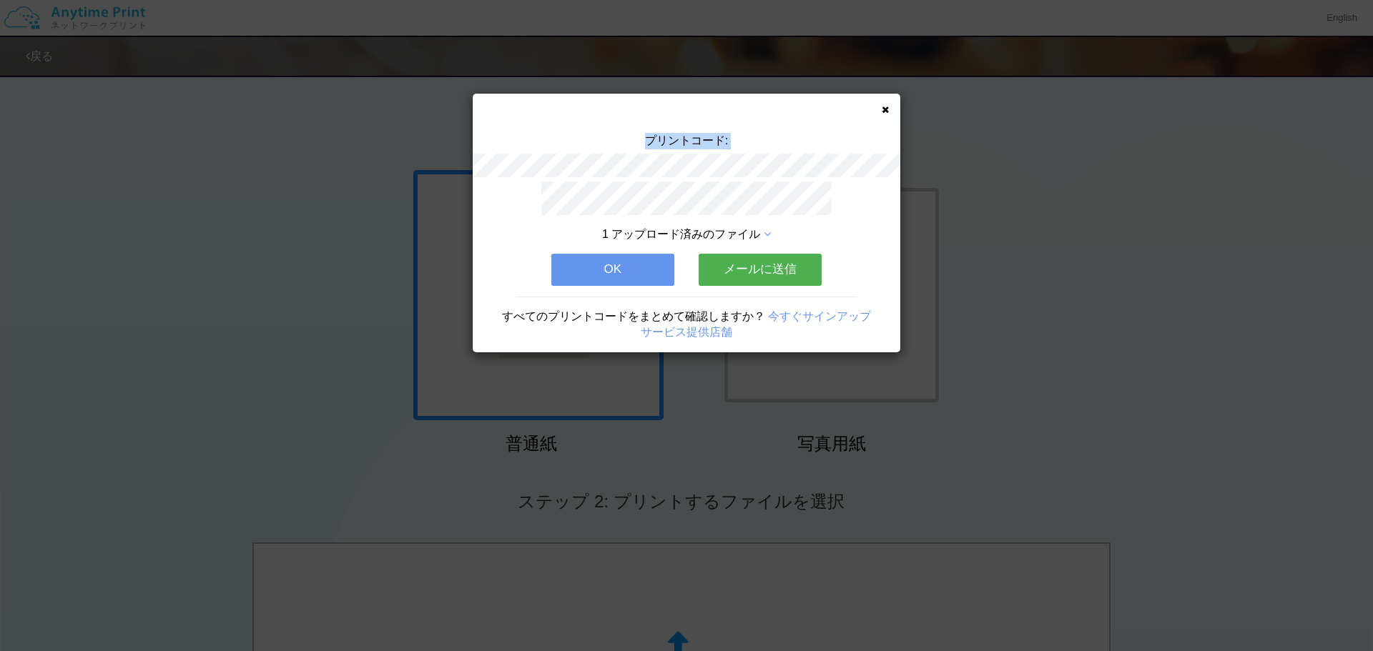
drag, startPoint x: 645, startPoint y: 137, endPoint x: 752, endPoint y: 149, distance: 107.9
click at [752, 149] on div "プリントコード:" at bounding box center [687, 157] width 428 height 49
copy div "プリントコード:"
click at [631, 264] on button "OK" at bounding box center [612, 269] width 123 height 31
